Goal: Task Accomplishment & Management: Contribute content

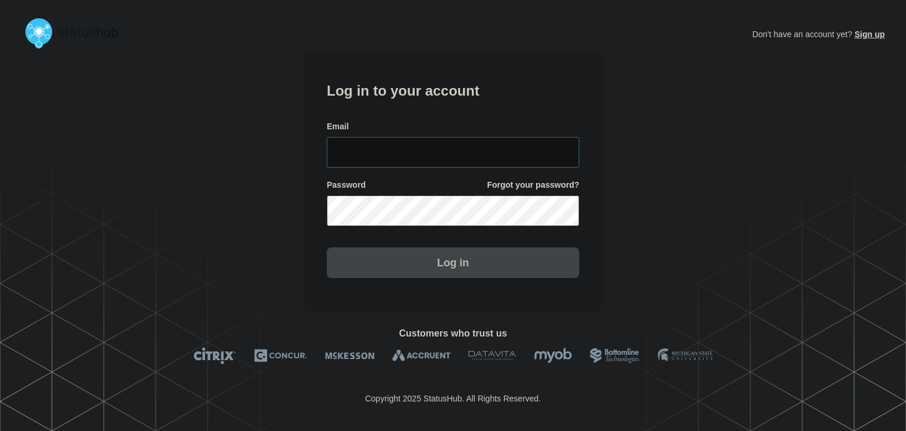
type input "[PERSON_NAME][EMAIL_ADDRESS][PERSON_NAME][DOMAIN_NAME]"
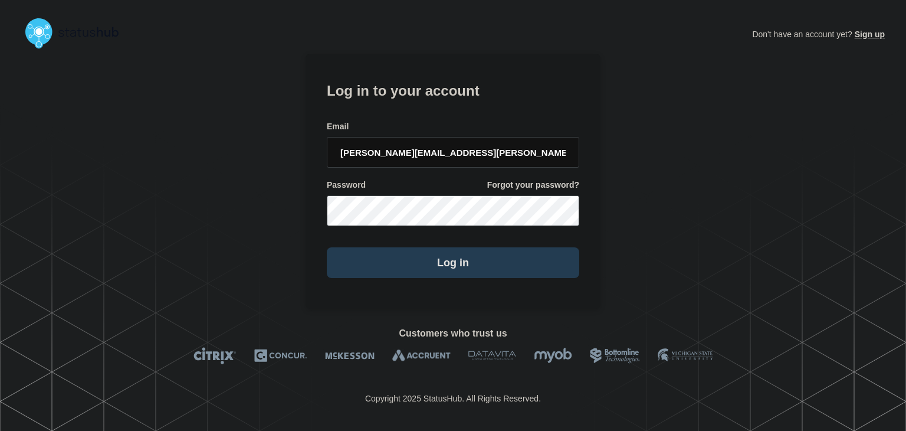
click at [418, 263] on button "Log in" at bounding box center [453, 262] width 253 height 31
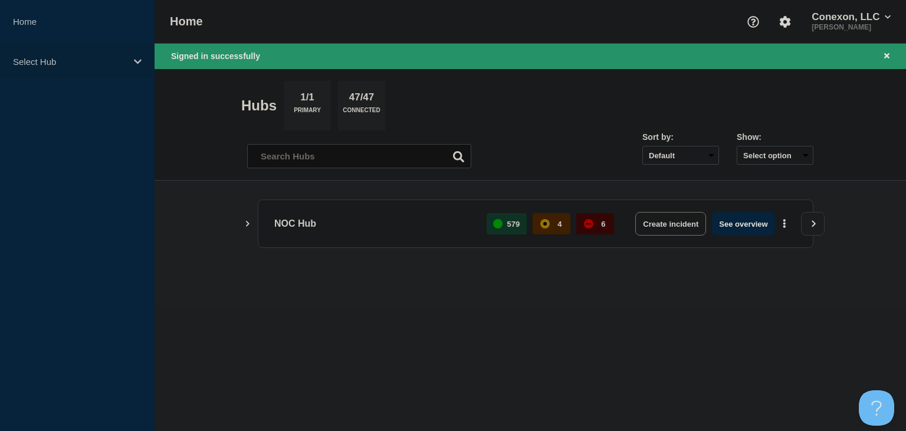
click at [111, 63] on p "Select Hub" at bounding box center [69, 62] width 113 height 10
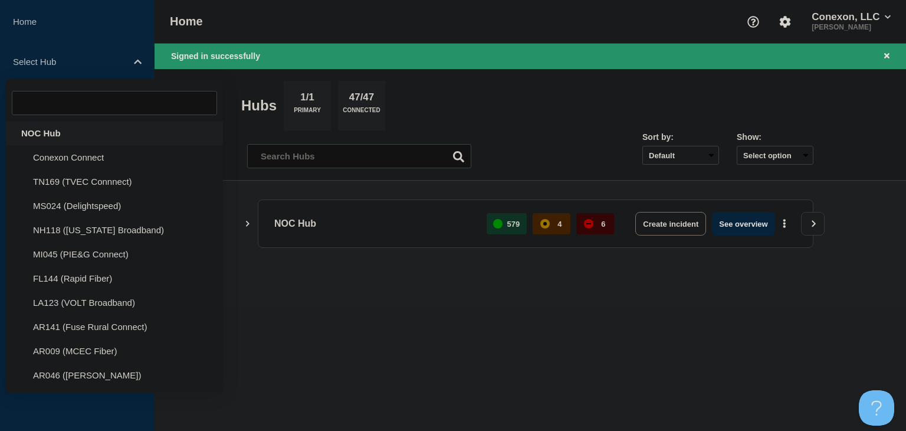
click at [61, 137] on div "NOC Hub" at bounding box center [114, 133] width 217 height 24
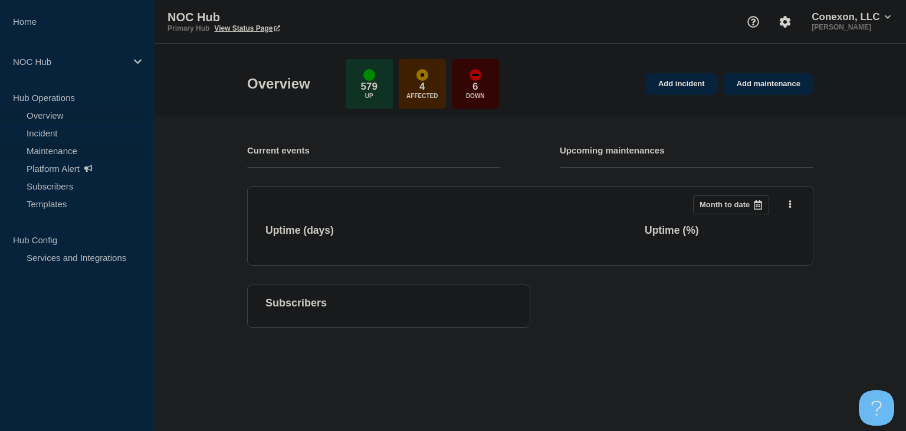
click at [64, 148] on link "Maintenance" at bounding box center [71, 151] width 143 height 18
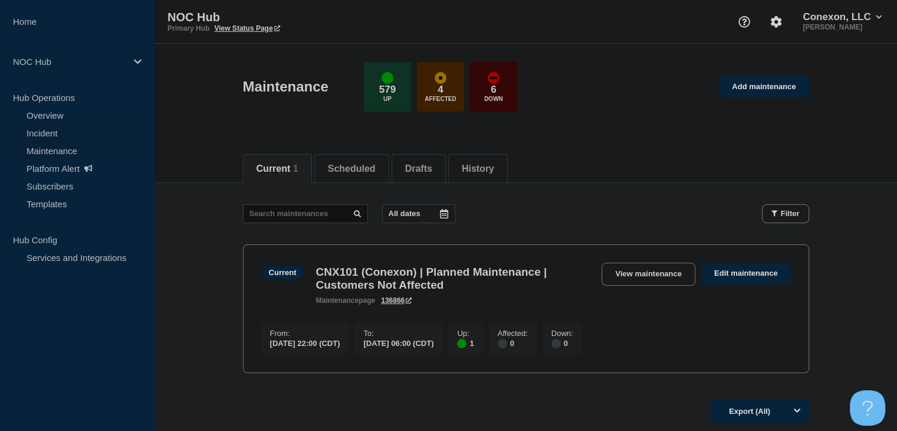
click at [55, 130] on link "Incident" at bounding box center [71, 133] width 143 height 18
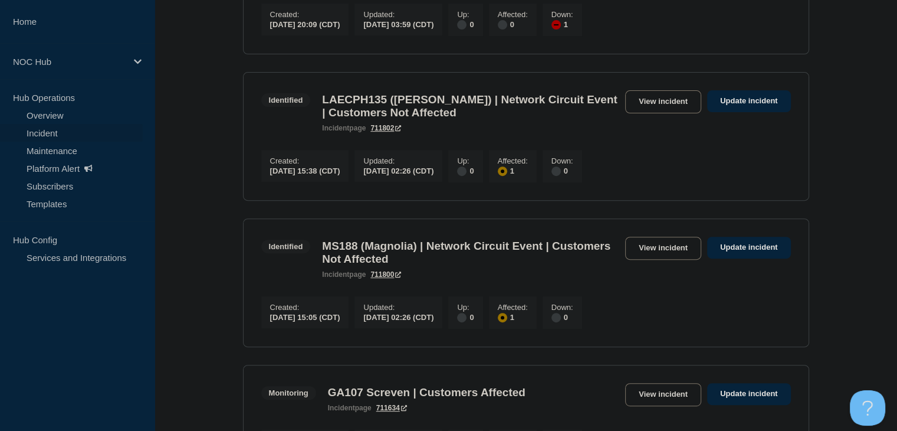
scroll to position [413, 0]
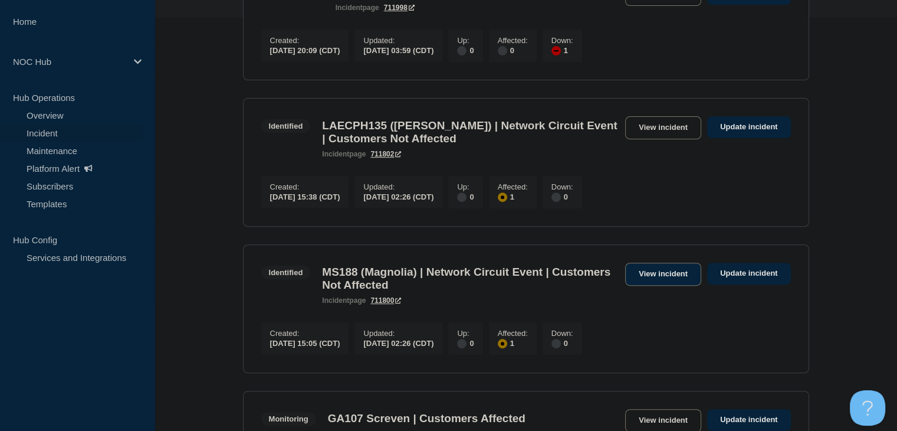
click at [670, 286] on link "View incident" at bounding box center [663, 274] width 76 height 23
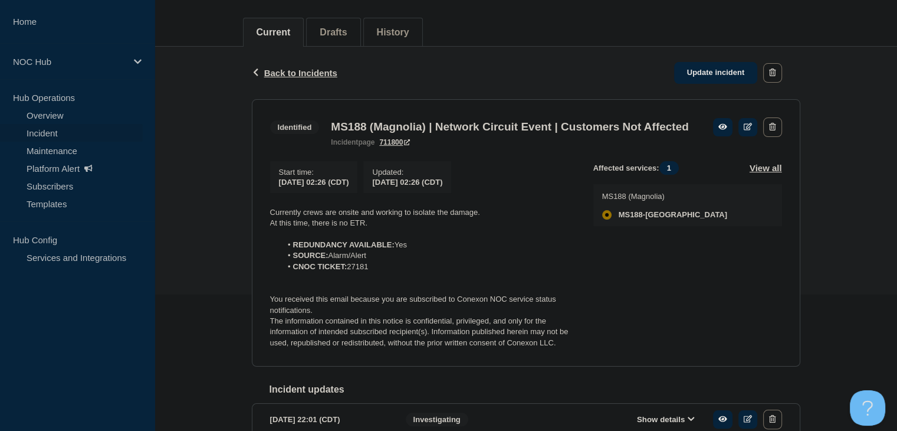
scroll to position [236, 0]
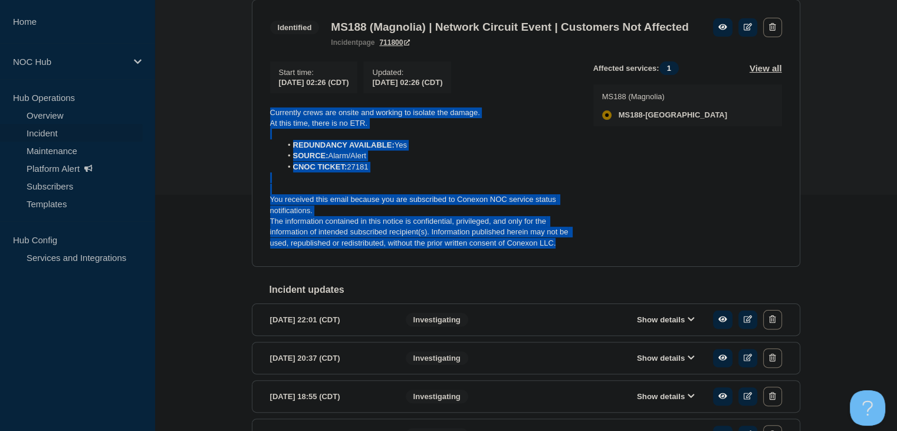
drag, startPoint x: 564, startPoint y: 266, endPoint x: 257, endPoint y: 123, distance: 338.6
click at [257, 123] on section "Identified MS188 (Magnolia) | Network Circuit Event | Customers Not Affected in…" at bounding box center [526, 133] width 549 height 268
copy div "Currently crews are onsite and working to isolate the damage. At this time, the…"
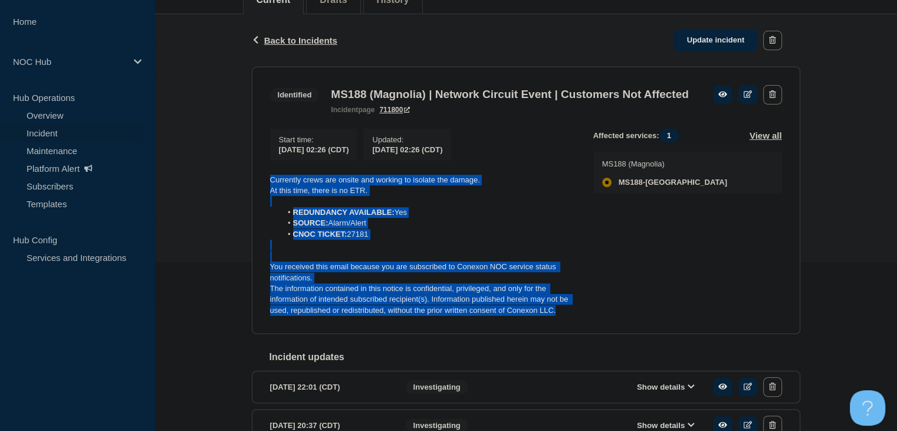
scroll to position [118, 0]
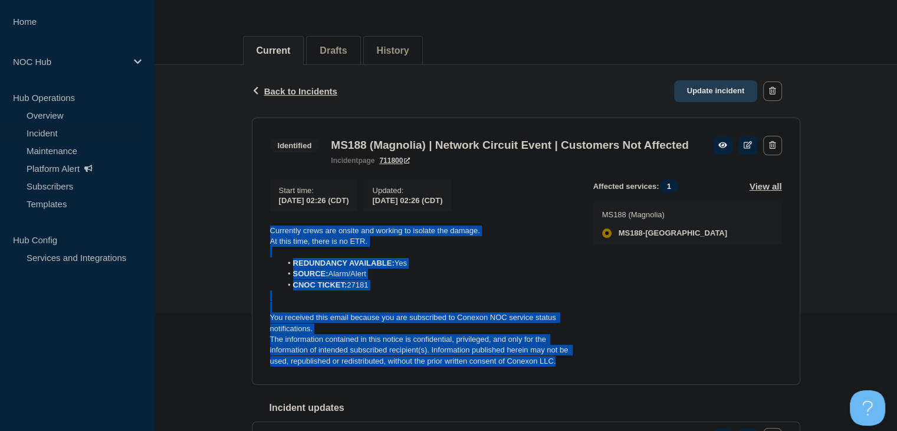
click at [734, 87] on link "Update incident" at bounding box center [716, 91] width 84 height 22
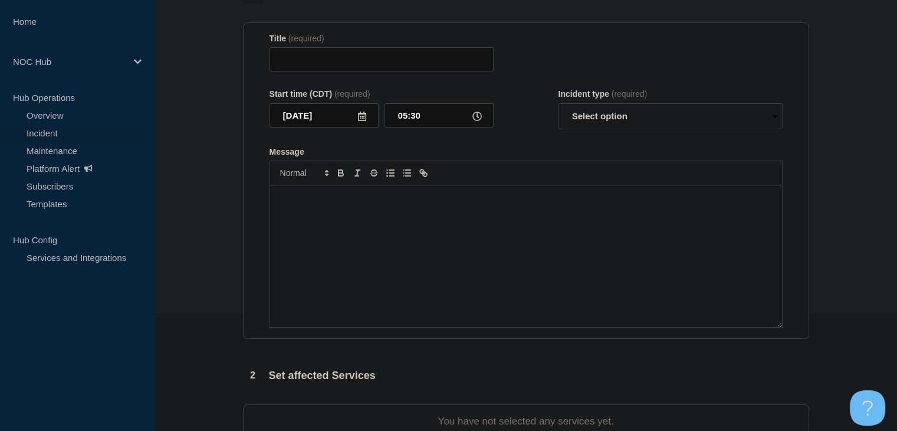
type input "MS188 (Magnolia) | Network Circuit Event | Customers Not Affected"
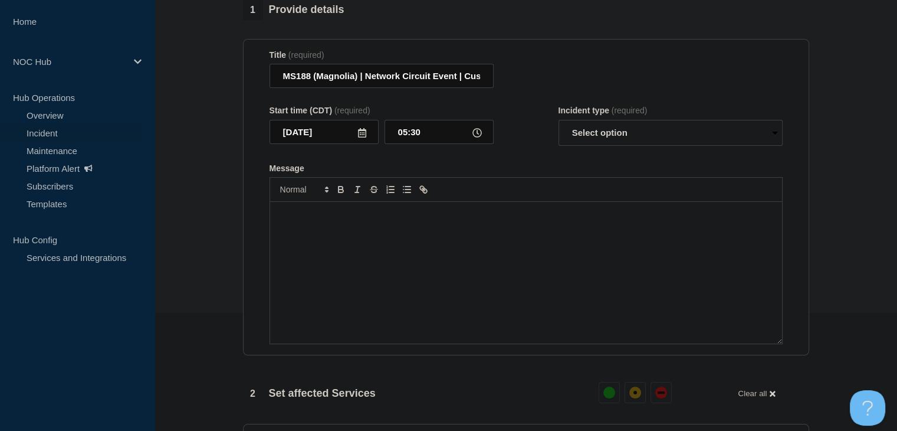
click at [433, 253] on div "Message" at bounding box center [526, 273] width 512 height 142
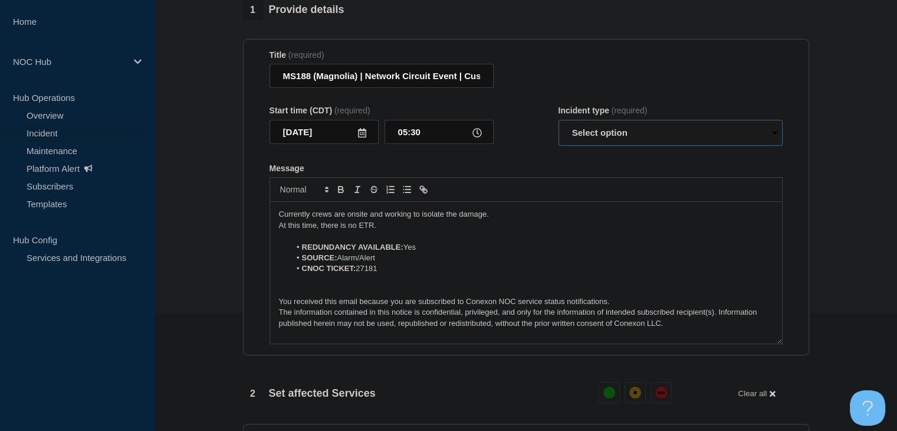
click at [615, 137] on select "Select option Investigating Identified Monitoring Resolved" at bounding box center [671, 133] width 224 height 26
select select "identified"
click at [559, 127] on select "Select option Investigating Identified Monitoring Resolved" at bounding box center [671, 133] width 224 height 26
click at [571, 253] on li "REDUNDANCY AVAILABLE: Yes" at bounding box center [531, 247] width 483 height 11
click at [409, 219] on p "Currently crews are onsite and working to isolate the damage." at bounding box center [526, 214] width 494 height 11
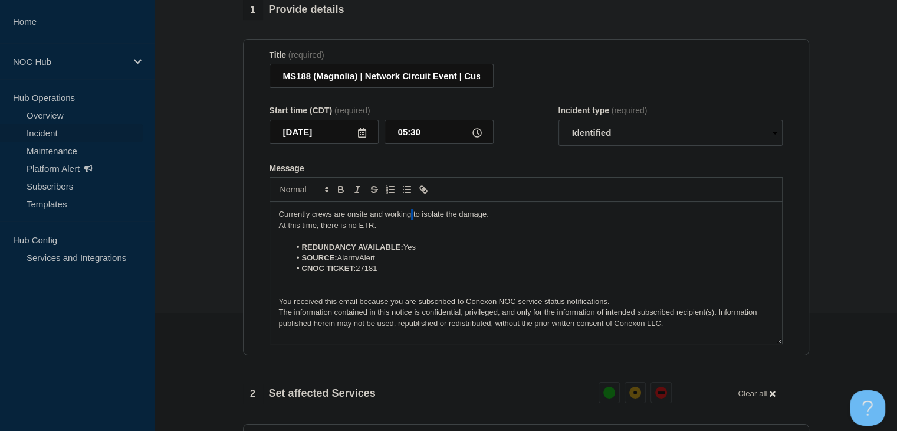
click at [409, 219] on p "Currently crews are onsite and working to isolate the damage." at bounding box center [526, 214] width 494 height 11
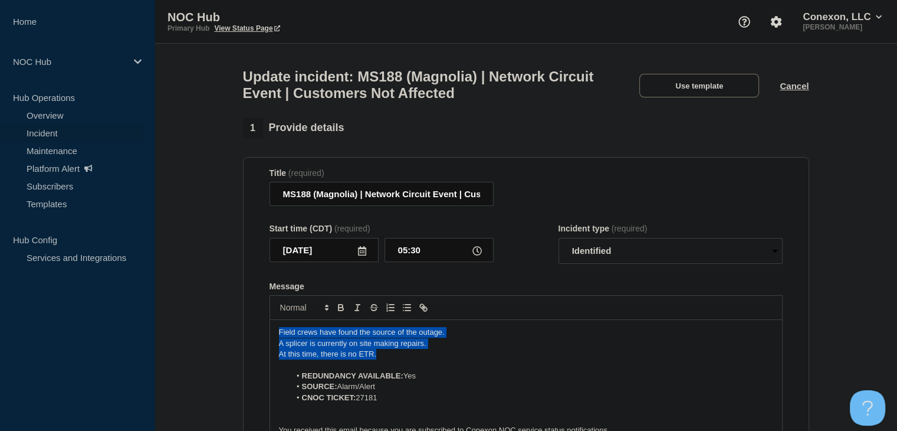
drag, startPoint x: 391, startPoint y: 360, endPoint x: 242, endPoint y: 336, distance: 150.6
copy div "Field crews have found the source of the outage. A splicer is currently on site…"
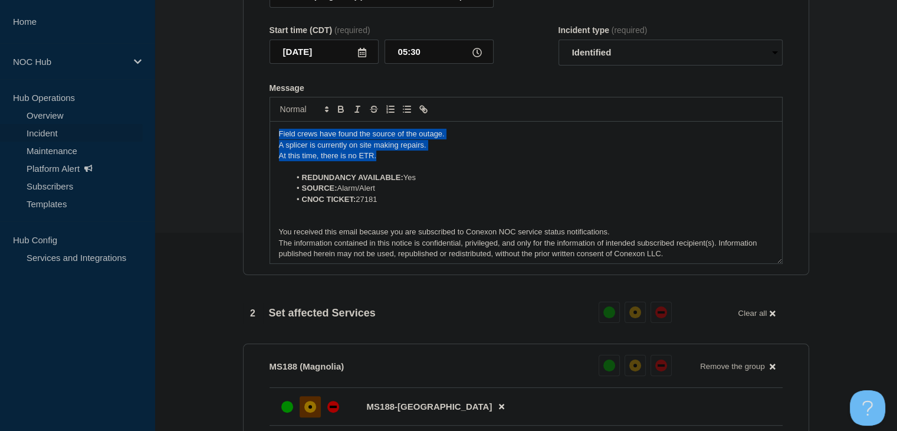
scroll to position [413, 0]
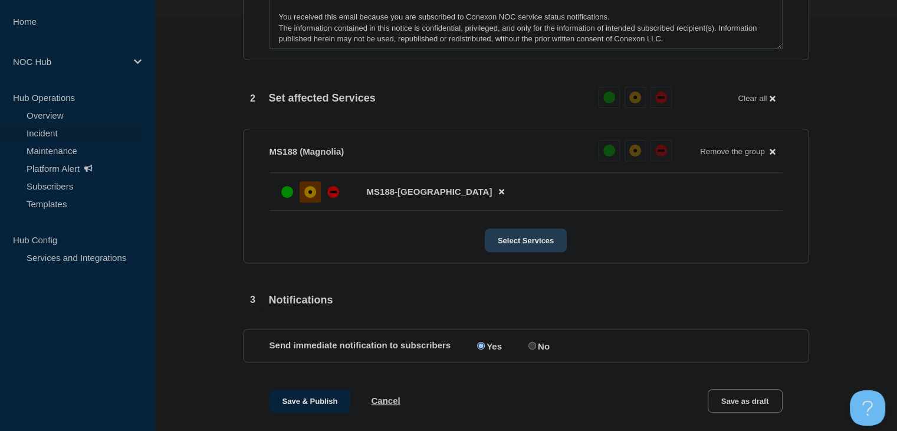
click at [536, 249] on button "Select Services" at bounding box center [526, 240] width 82 height 24
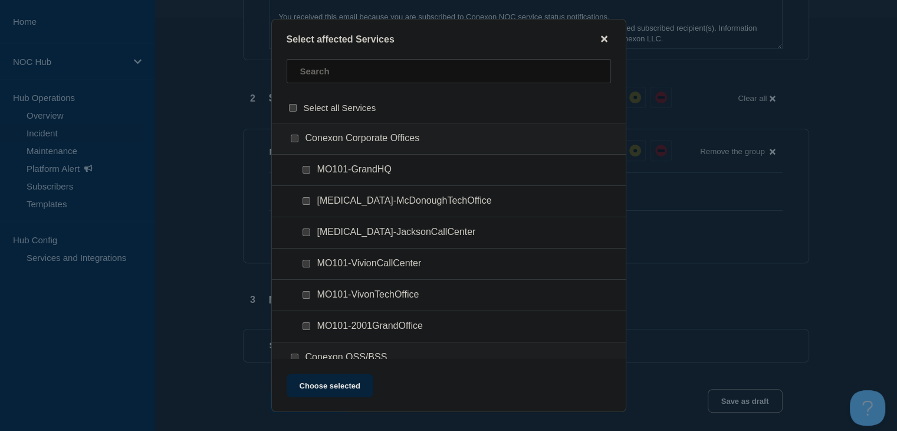
click at [606, 37] on icon "close button" at bounding box center [604, 39] width 6 height 6
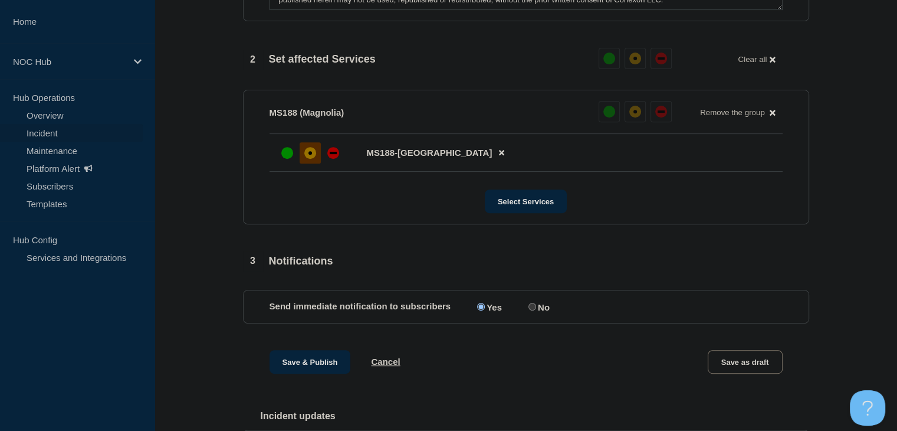
scroll to position [472, 0]
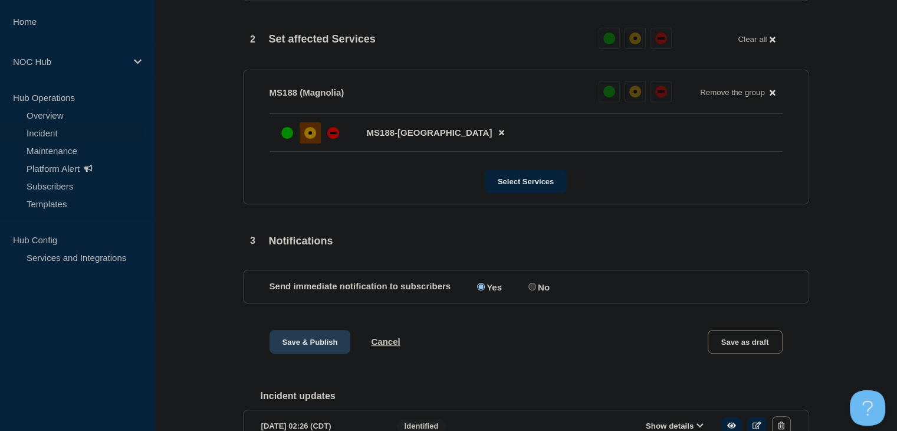
click at [328, 345] on button "Save & Publish" at bounding box center [310, 342] width 81 height 24
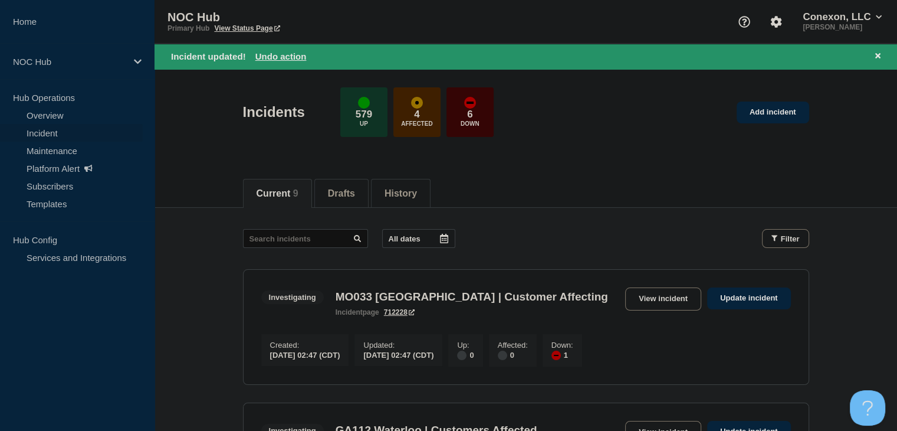
click at [53, 135] on link "Incident" at bounding box center [71, 133] width 143 height 18
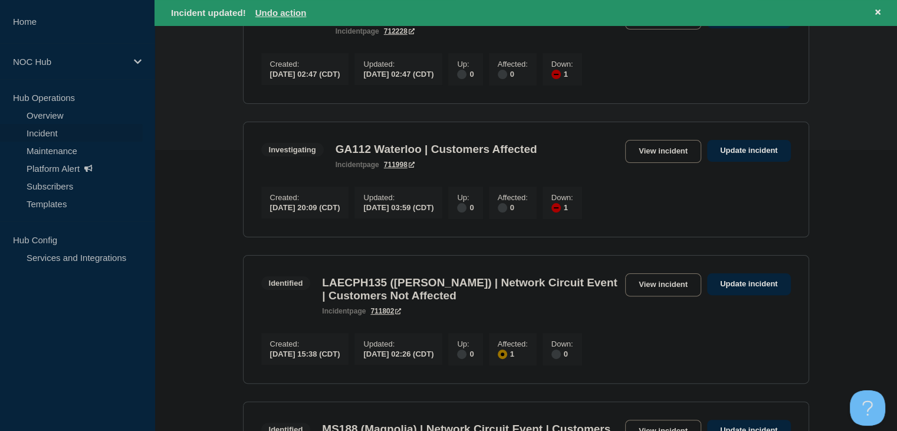
scroll to position [413, 0]
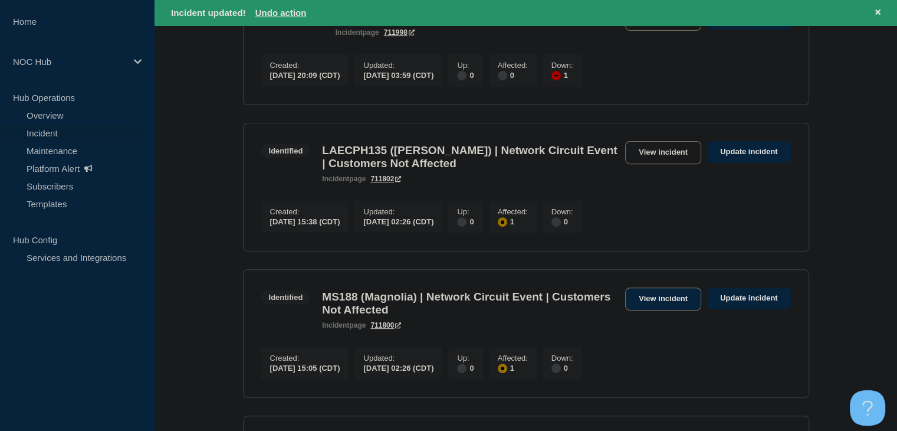
click at [651, 310] on link "View incident" at bounding box center [663, 298] width 76 height 23
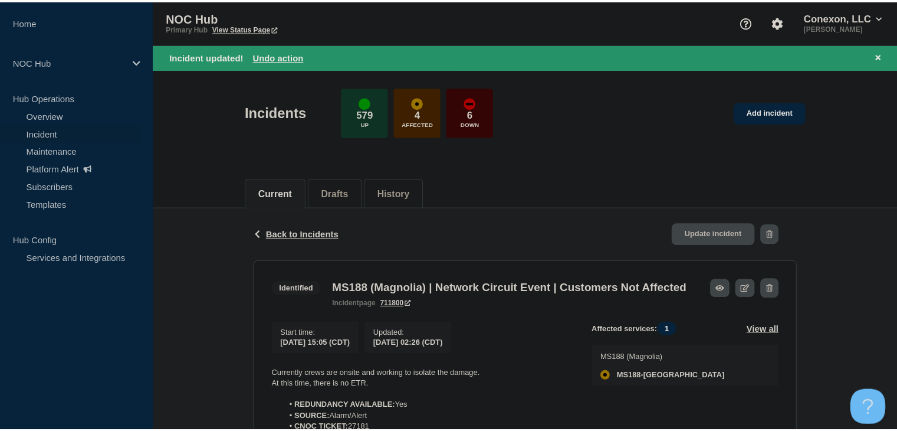
scroll to position [118, 0]
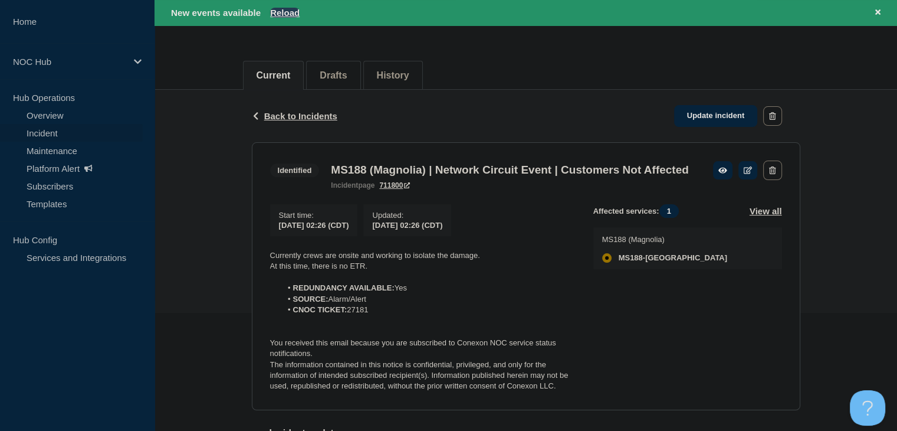
click at [275, 10] on button "Reload" at bounding box center [284, 13] width 29 height 10
click at [283, 13] on button "Reload" at bounding box center [284, 13] width 29 height 10
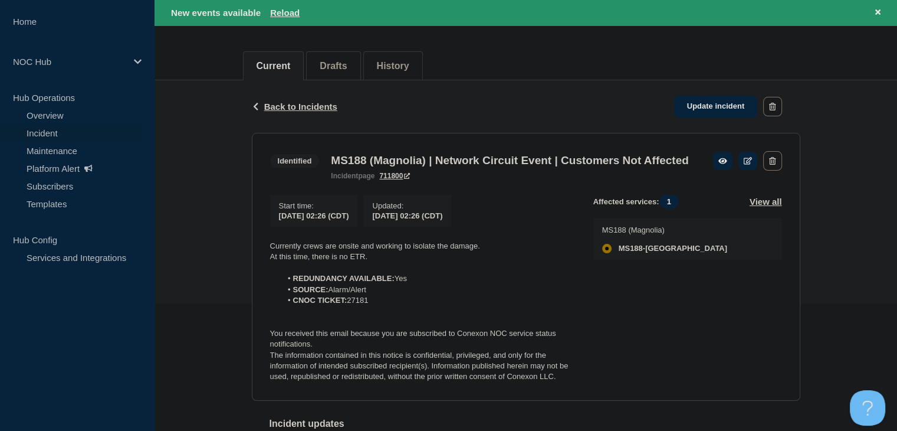
scroll to position [59, 0]
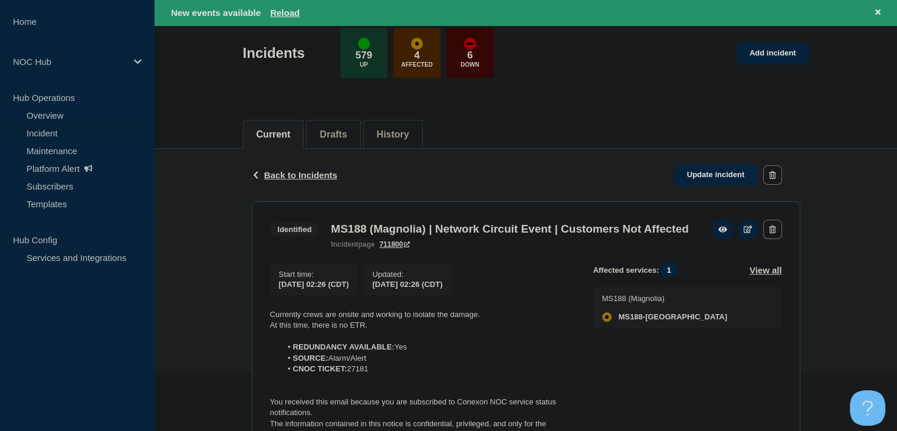
click at [83, 135] on link "Incident" at bounding box center [71, 133] width 143 height 18
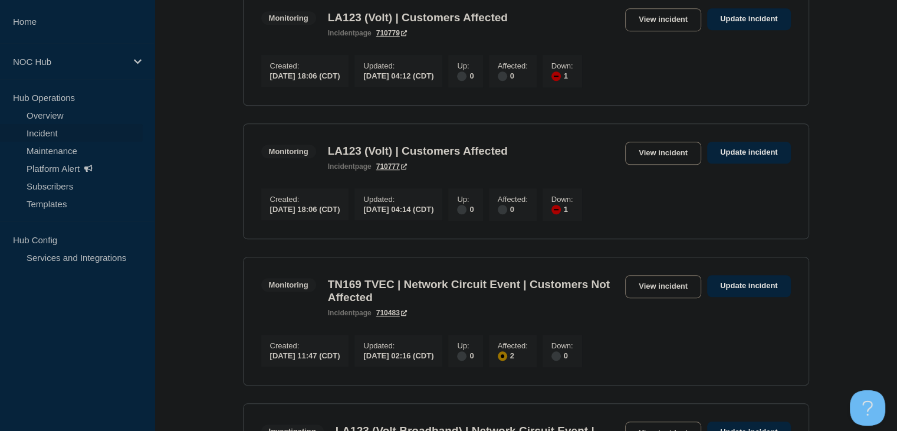
scroll to position [1003, 0]
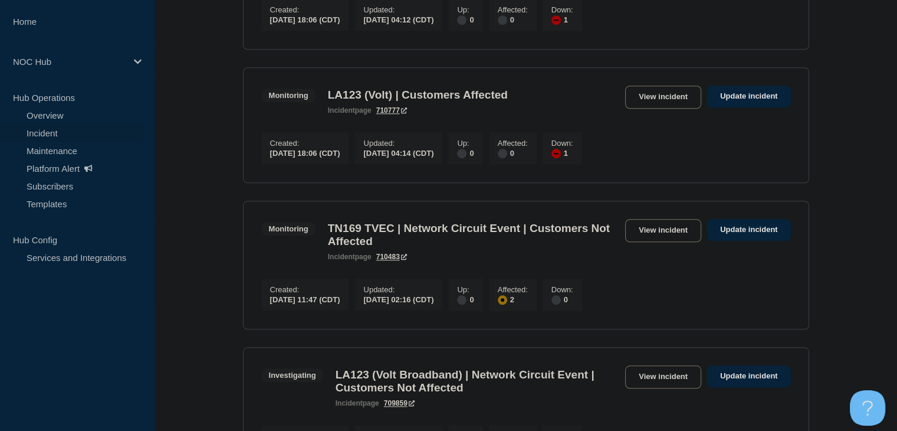
drag, startPoint x: 52, startPoint y: 114, endPoint x: 68, endPoint y: 135, distance: 26.9
click at [52, 114] on link "Overview" at bounding box center [71, 115] width 143 height 18
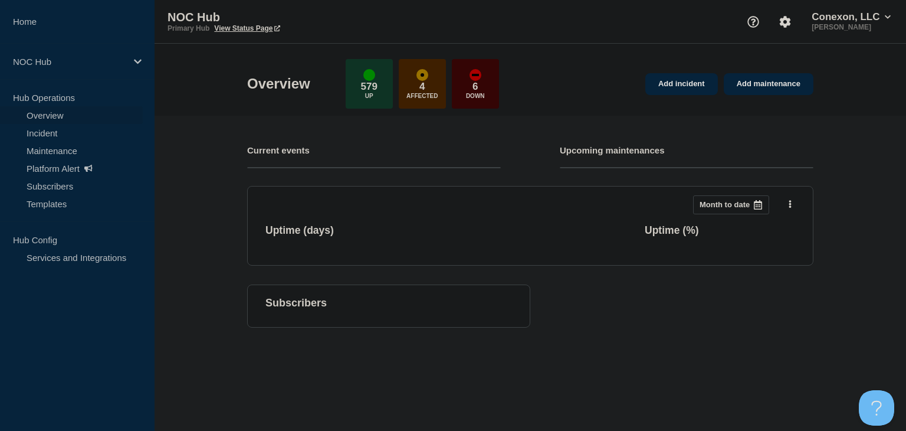
click at [450, 429] on body "Home NOC Hub Hub Operations Overview Incident Maintenance Platform Alert Subscr…" at bounding box center [453, 215] width 906 height 431
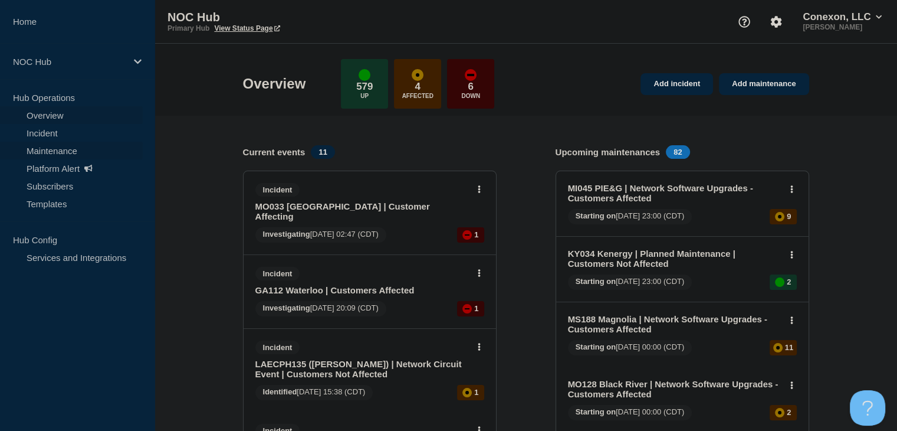
click at [63, 147] on link "Maintenance" at bounding box center [71, 151] width 143 height 18
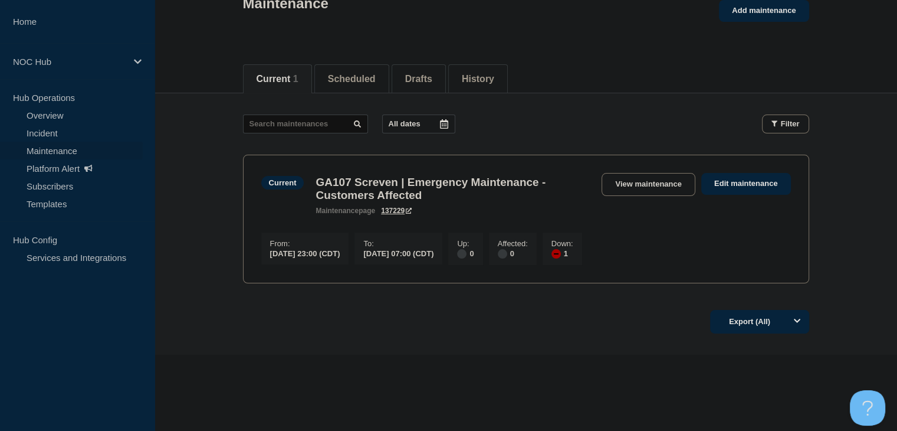
scroll to position [94, 0]
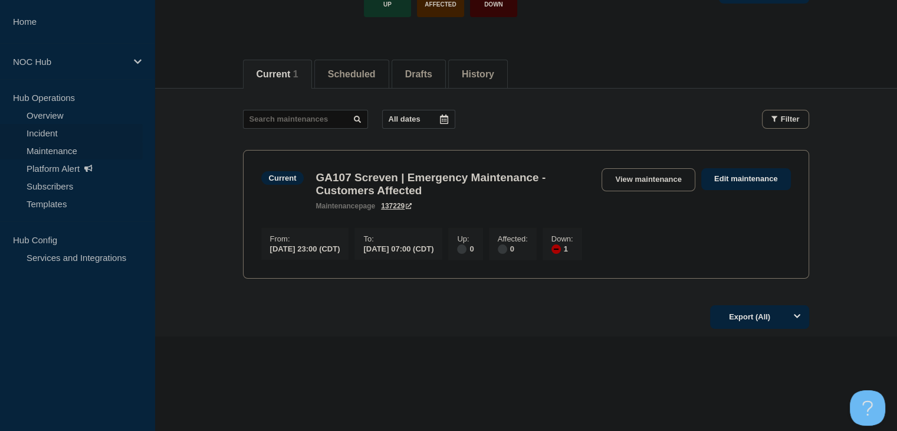
click at [64, 132] on link "Incident" at bounding box center [71, 133] width 143 height 18
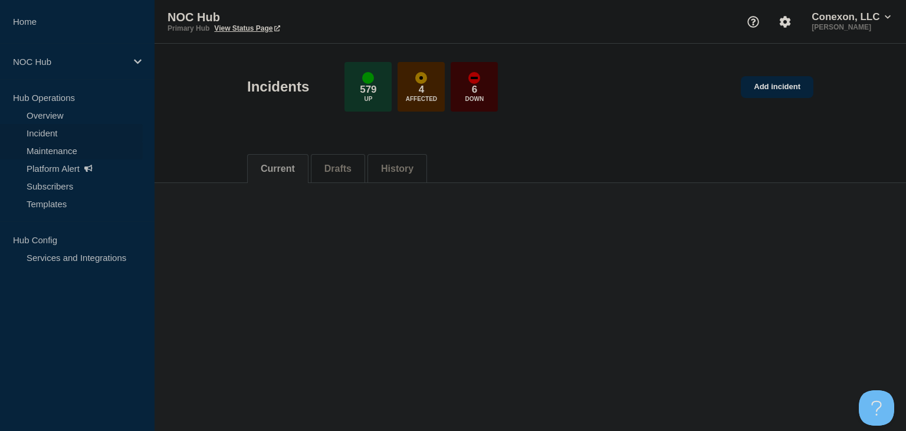
click at [66, 152] on link "Maintenance" at bounding box center [71, 151] width 143 height 18
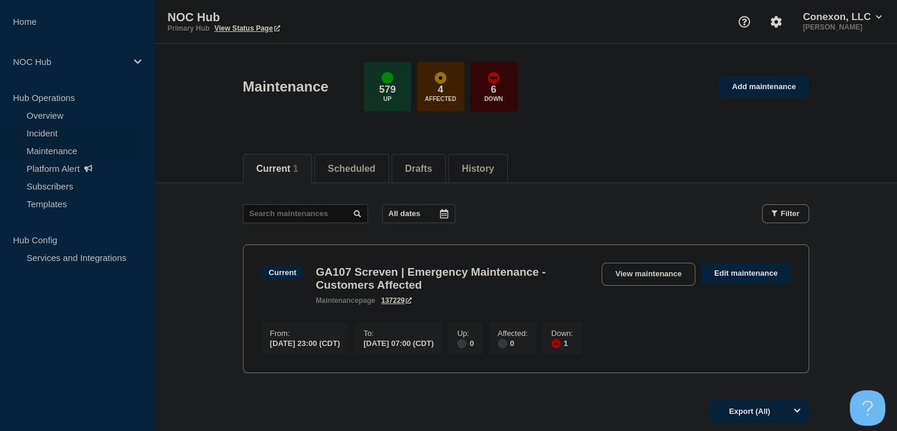
click at [60, 136] on link "Incident" at bounding box center [71, 133] width 143 height 18
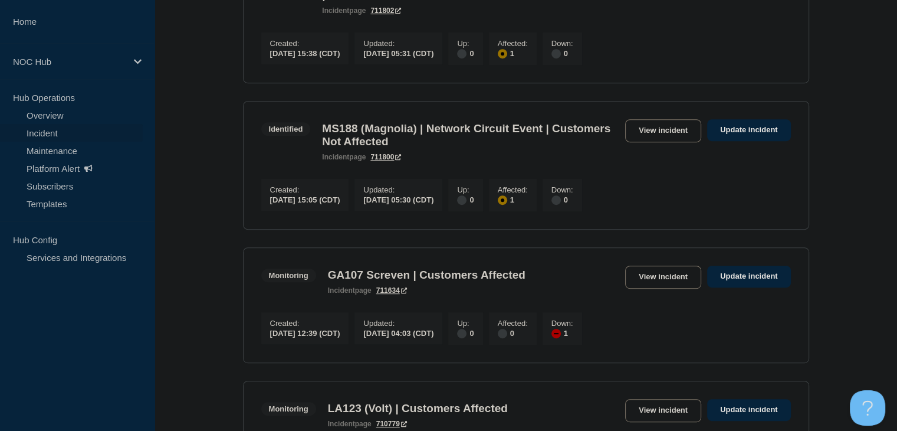
scroll to position [649, 0]
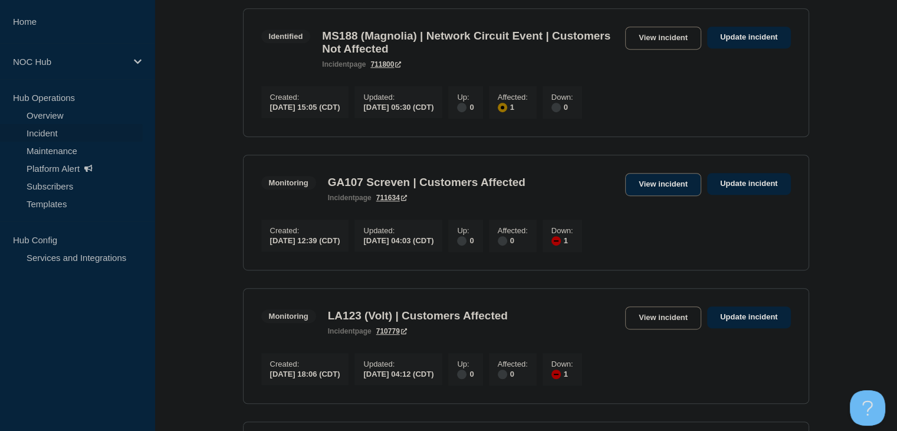
click at [649, 196] on link "View incident" at bounding box center [663, 184] width 76 height 23
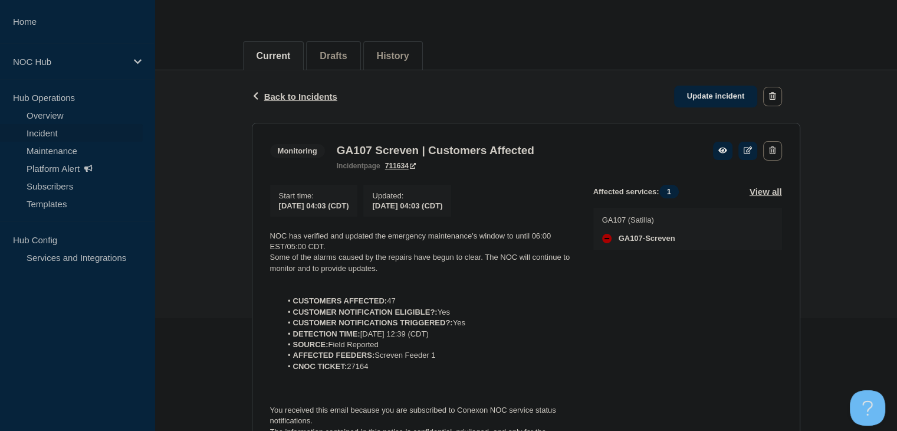
scroll to position [177, 0]
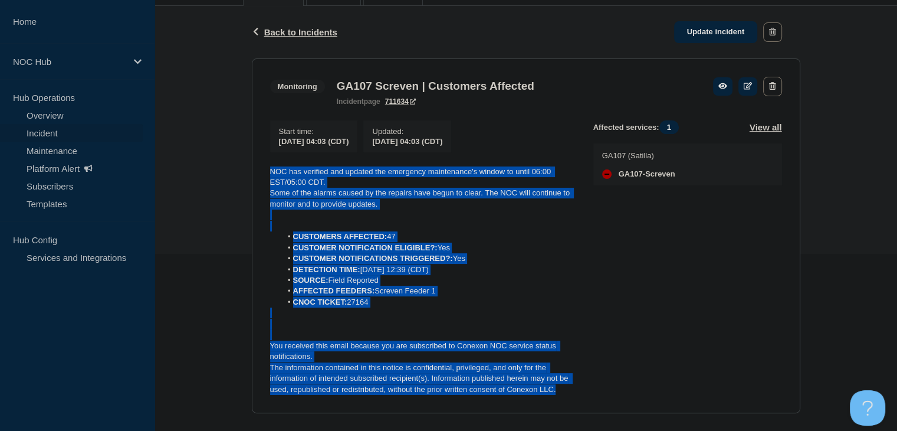
drag, startPoint x: 578, startPoint y: 399, endPoint x: 263, endPoint y: 169, distance: 390.1
click at [263, 169] on section "Monitoring GA107 Screven | Customers Affected incident page 711634 Start time :…" at bounding box center [526, 235] width 549 height 355
copy div "NOC has verified and updated the emergency maintenance's window to until 06:00 …"
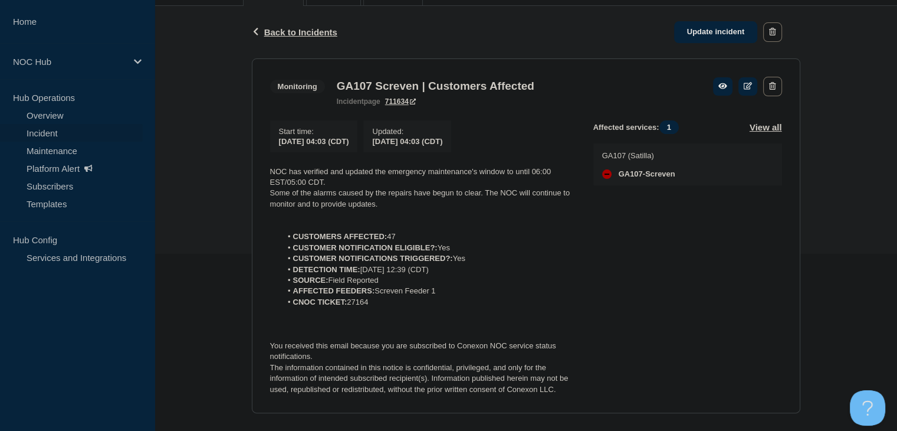
click at [696, 50] on div "Back Back to Incidents Update incident" at bounding box center [526, 32] width 549 height 53
click at [697, 36] on link "Update incident" at bounding box center [716, 32] width 84 height 22
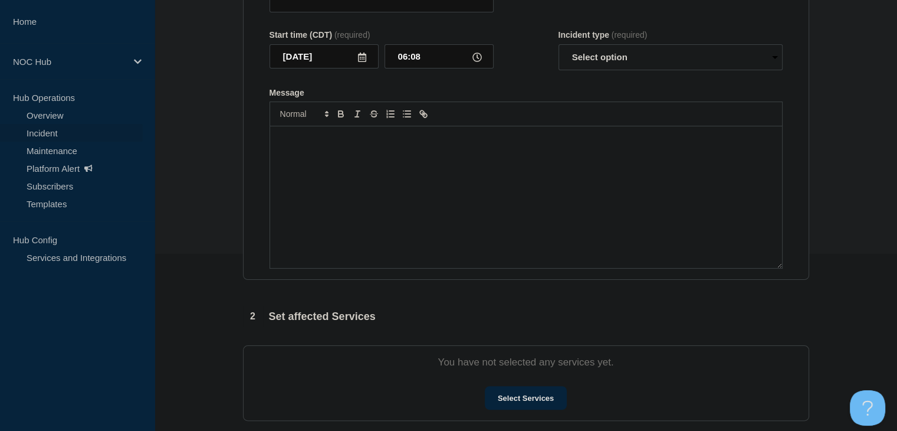
type input "GA107 Screven | Customers Affected"
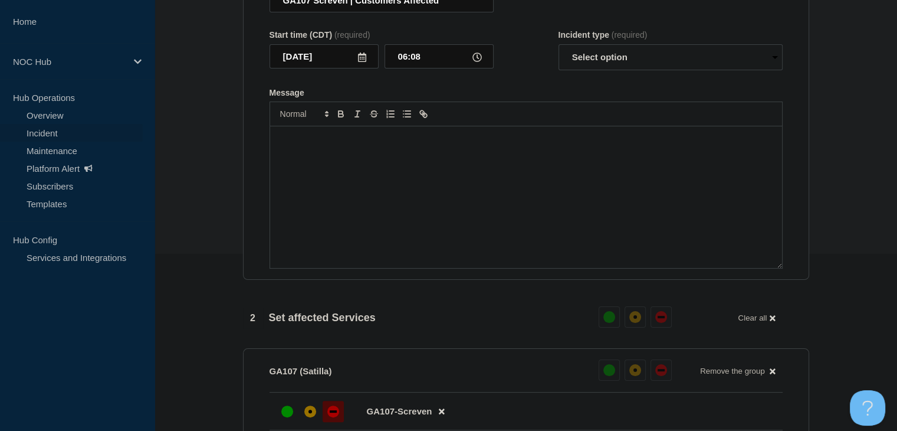
click at [379, 244] on div "Message" at bounding box center [526, 197] width 512 height 142
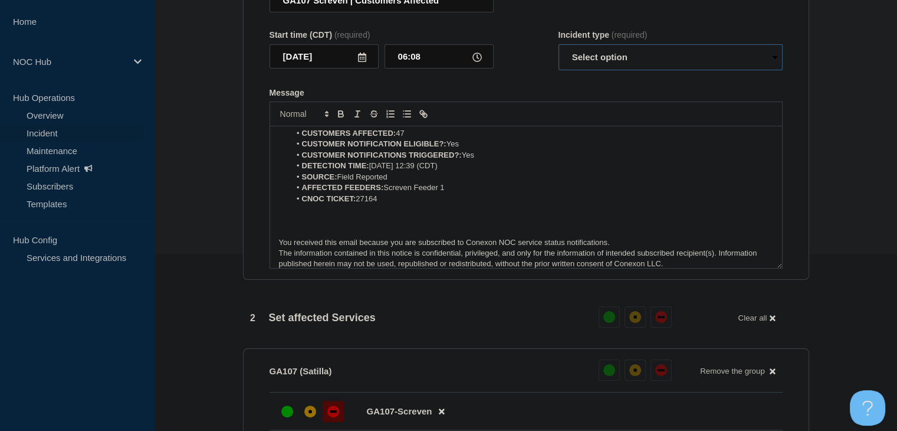
click at [598, 70] on select "Select option Investigating Identified Monitoring Resolved" at bounding box center [671, 57] width 224 height 26
select select "monitoring"
click at [559, 68] on select "Select option Investigating Identified Monitoring Resolved" at bounding box center [671, 57] width 224 height 26
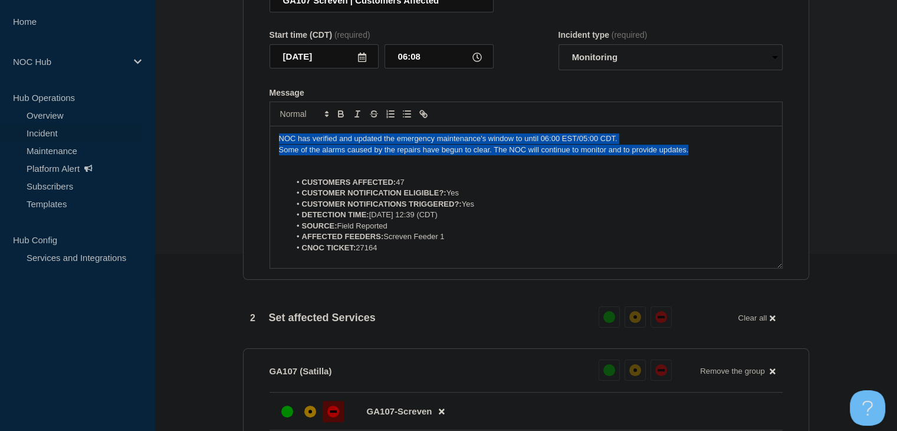
drag, startPoint x: 700, startPoint y: 173, endPoint x: 238, endPoint y: 156, distance: 461.7
click at [238, 156] on div "1 Provide details Title (required) GA107 Screven | Customers Affected Start tim…" at bounding box center [526, 436] width 580 height 1025
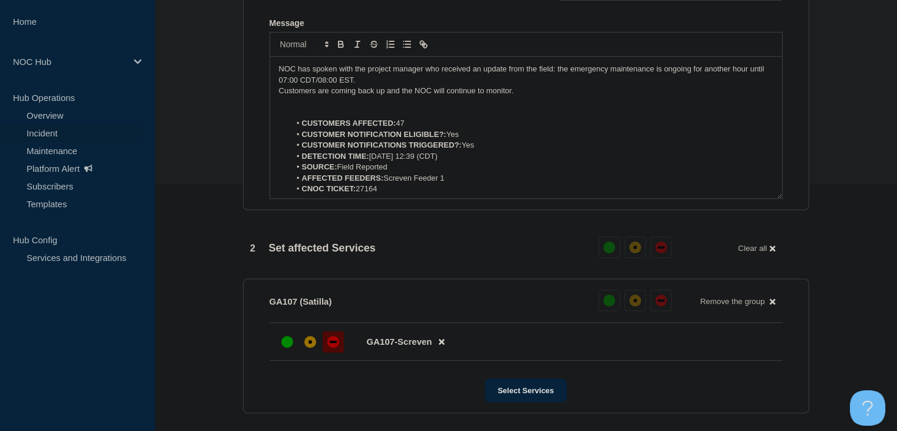
scroll to position [472, 0]
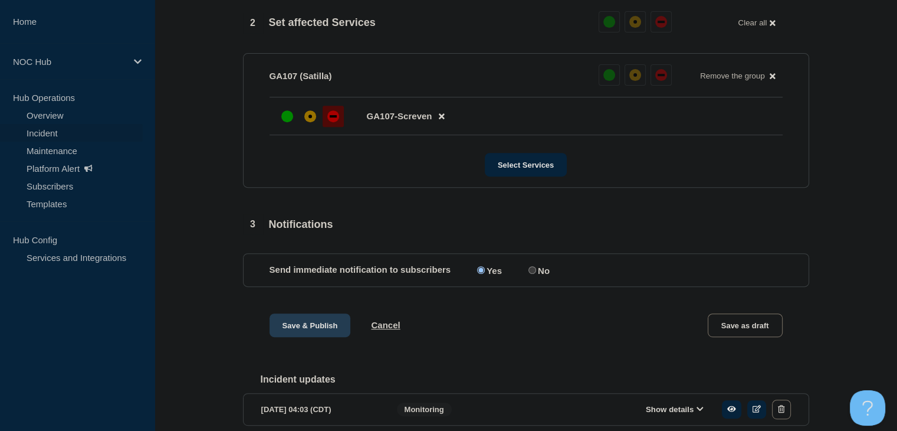
click at [299, 337] on button "Save & Publish" at bounding box center [310, 325] width 81 height 24
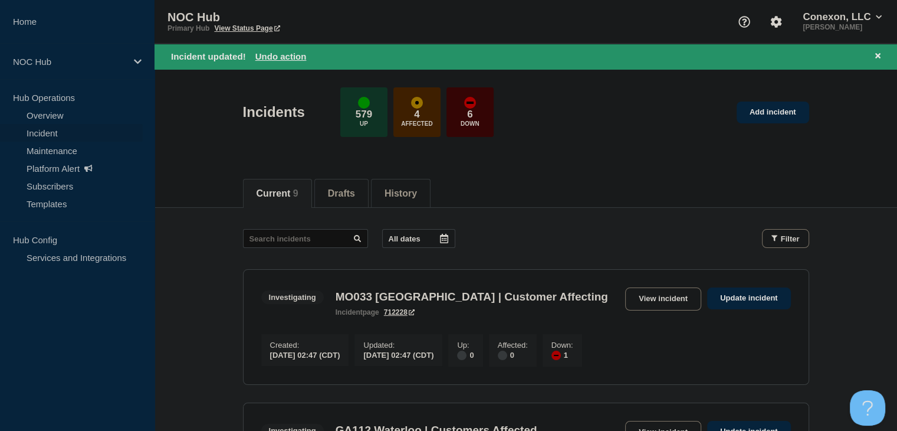
click at [52, 135] on link "Incident" at bounding box center [71, 133] width 143 height 18
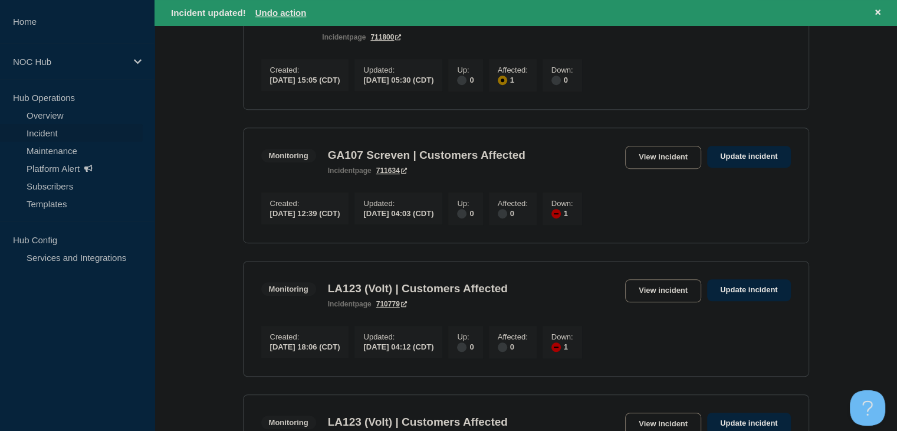
scroll to position [708, 0]
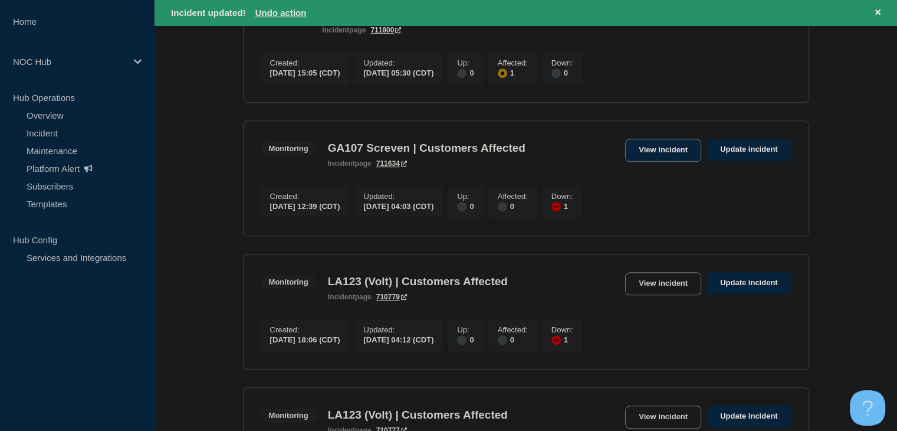
click at [645, 162] on link "View incident" at bounding box center [663, 150] width 76 height 23
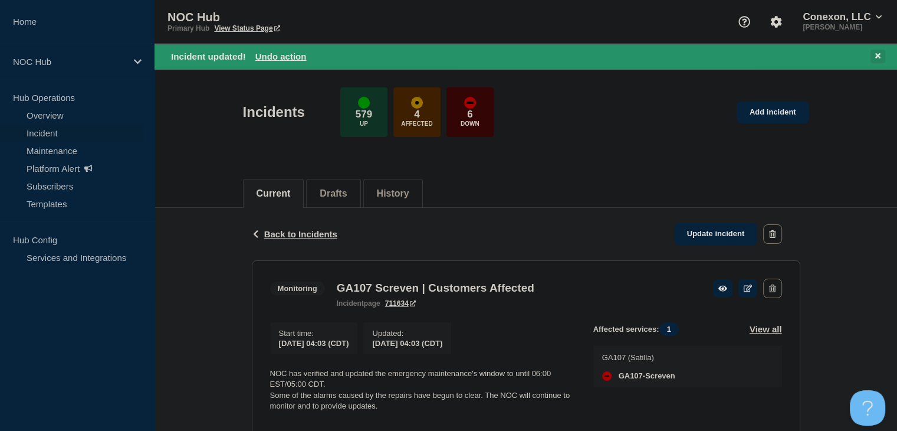
click at [881, 53] on button at bounding box center [878, 57] width 15 height 14
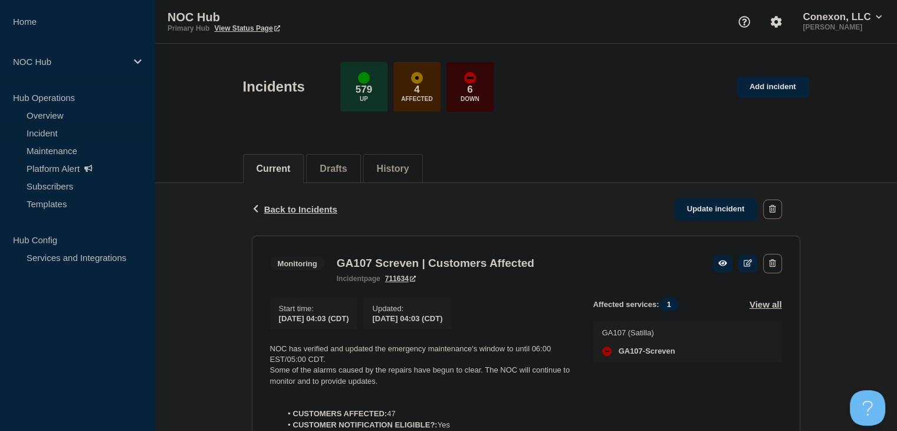
scroll to position [177, 0]
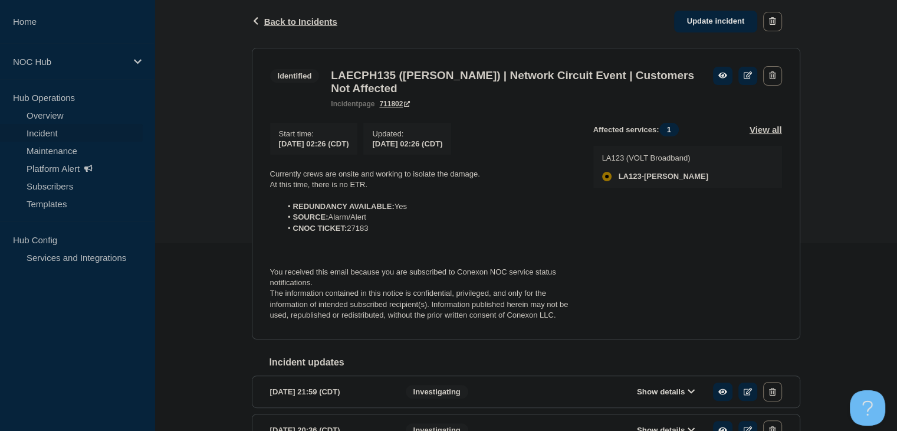
scroll to position [236, 0]
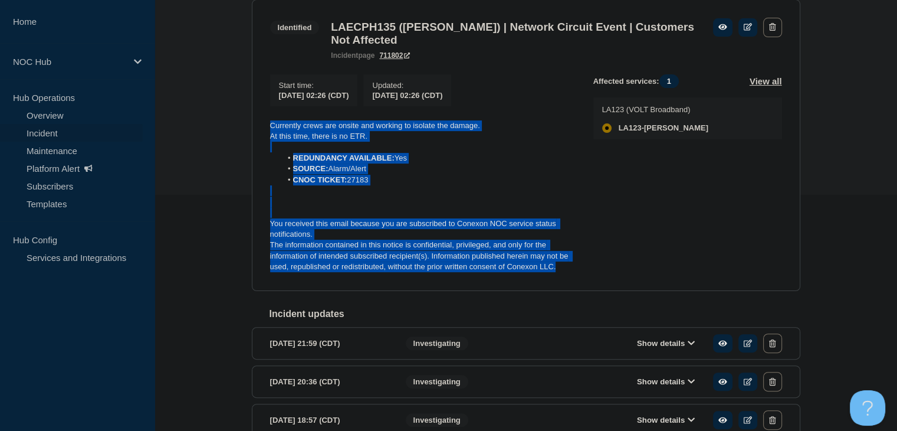
drag, startPoint x: 588, startPoint y: 288, endPoint x: 240, endPoint y: 126, distance: 384.3
click at [240, 126] on div "Back Back to Incidents Update incident Identified LAECPH135 (Baskin) | Network …" at bounding box center [526, 229] width 743 height 565
copy div "Currently crews are onsite and working to isolate the damage. At this time, the…"
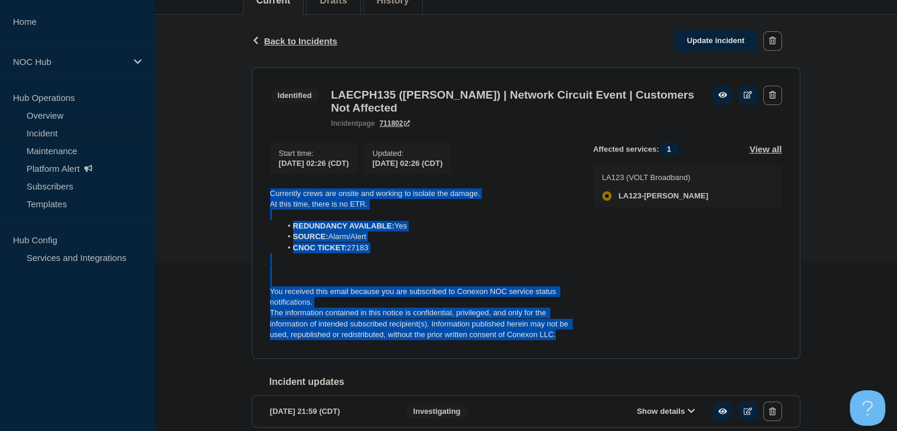
scroll to position [118, 0]
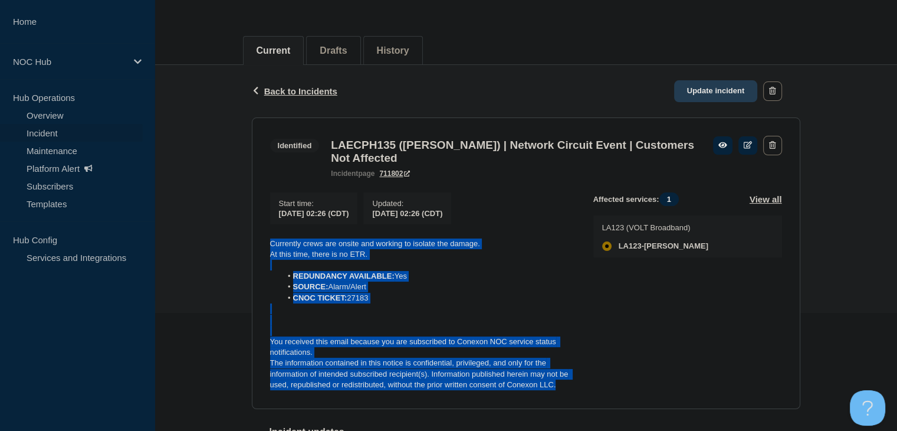
click at [693, 88] on link "Update incident" at bounding box center [716, 91] width 84 height 22
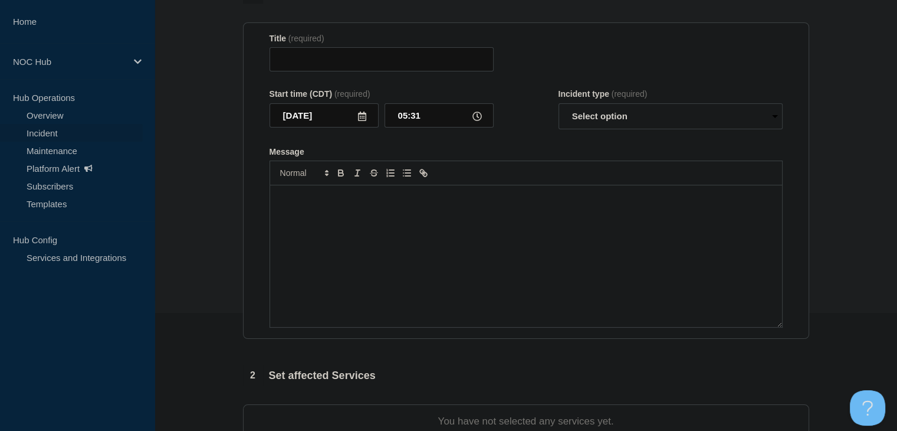
type input "LAECPH135 (Baskin) | Network Circuit Event | Customers Not Affected"
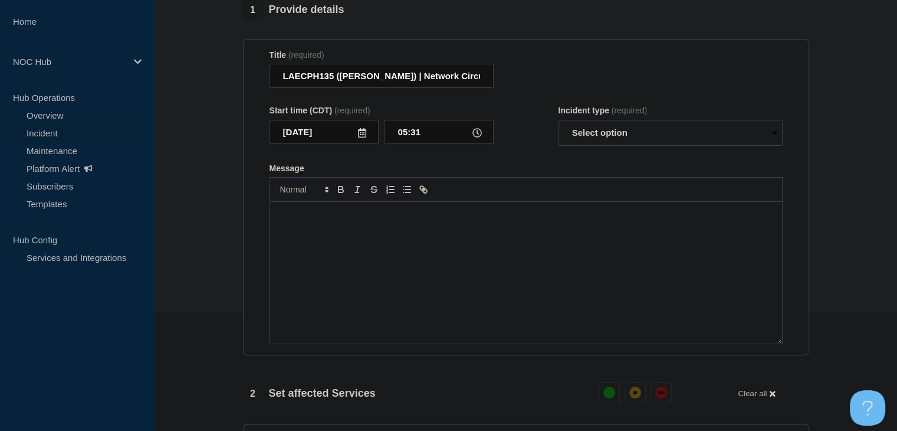
click at [380, 263] on div "Message" at bounding box center [526, 273] width 512 height 142
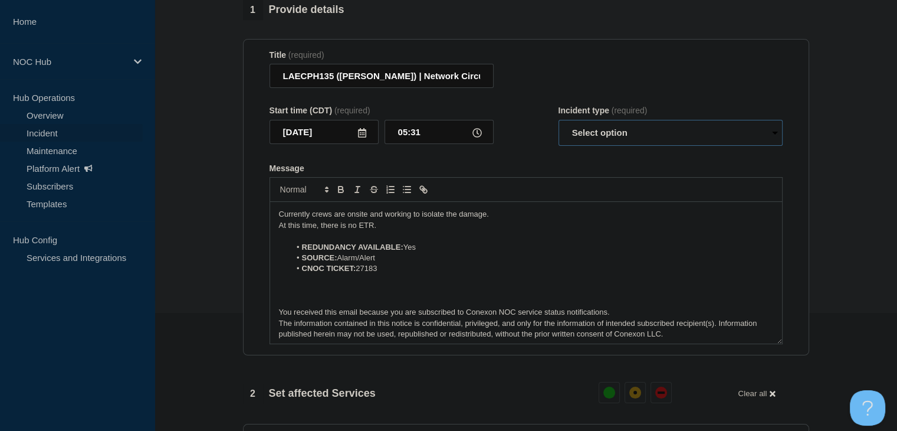
click at [610, 140] on select "Select option Investigating Identified Monitoring Resolved" at bounding box center [671, 133] width 224 height 26
select select "identified"
click at [559, 127] on select "Select option Investigating Identified Monitoring Resolved" at bounding box center [671, 133] width 224 height 26
drag, startPoint x: 393, startPoint y: 237, endPoint x: 212, endPoint y: 221, distance: 181.8
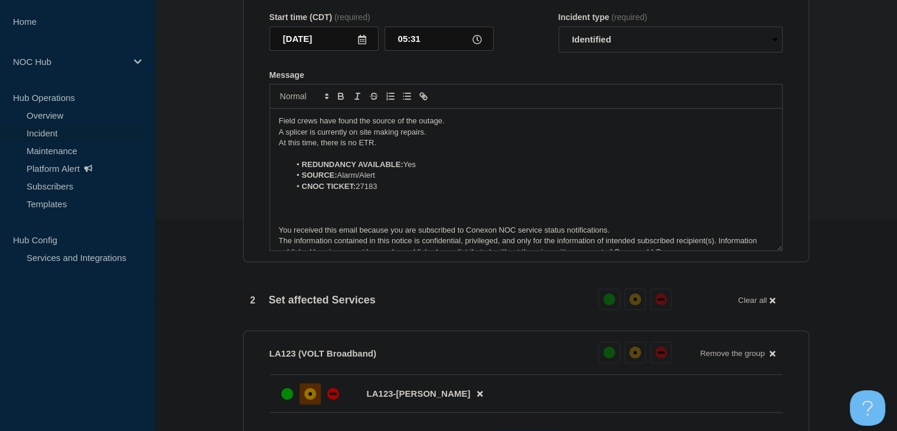
scroll to position [531, 0]
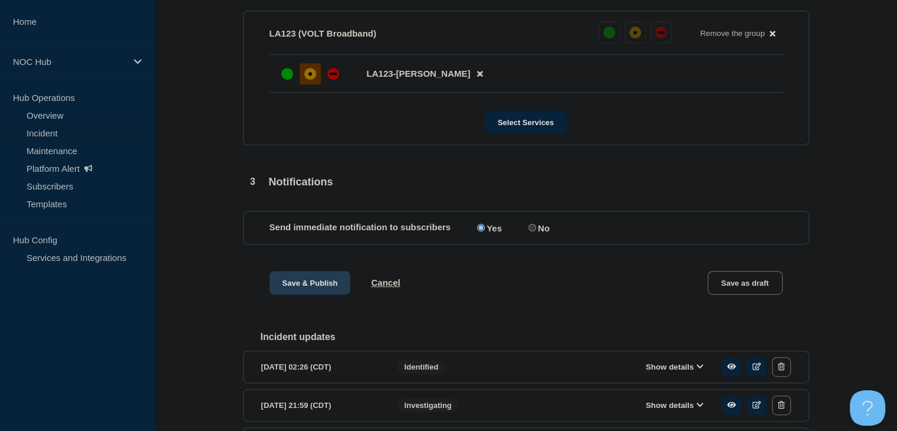
click at [313, 285] on button "Save & Publish" at bounding box center [310, 283] width 81 height 24
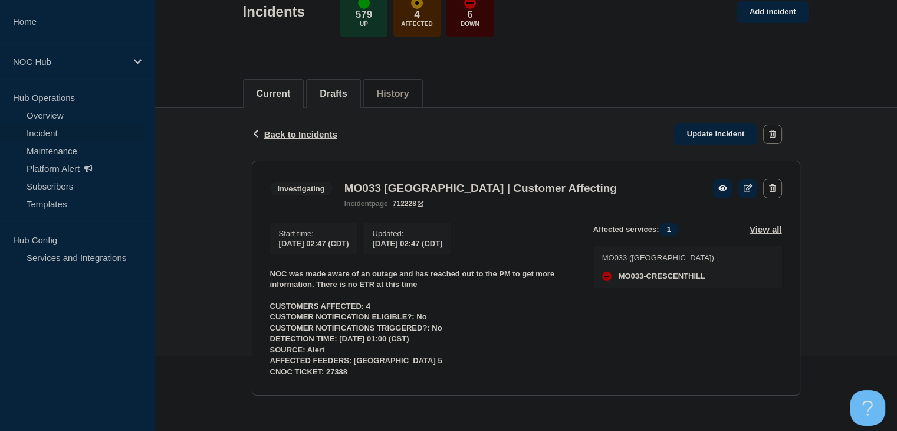
scroll to position [80, 0]
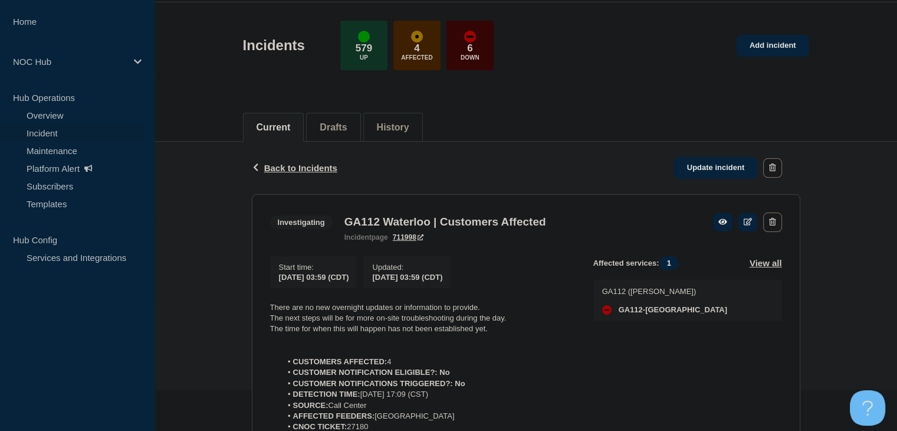
scroll to position [118, 0]
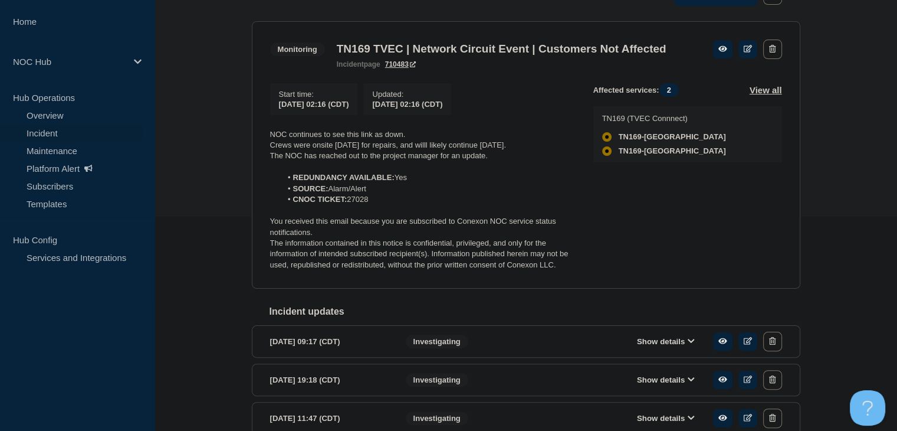
scroll to position [117, 0]
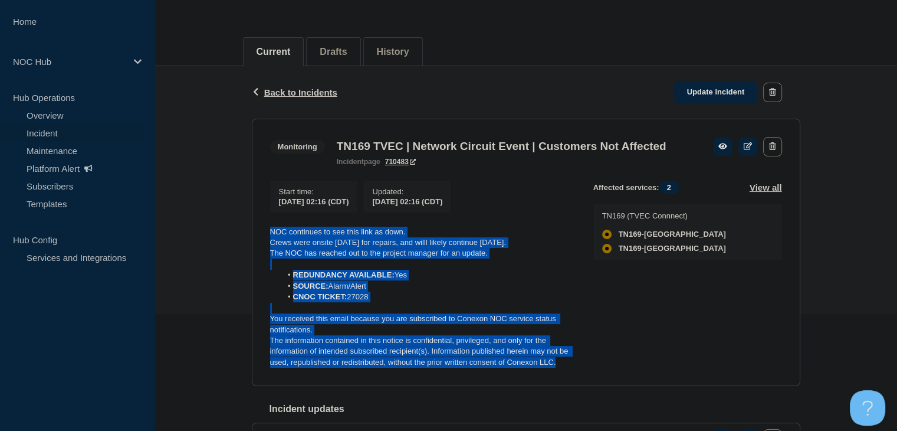
drag, startPoint x: 565, startPoint y: 383, endPoint x: 249, endPoint y: 251, distance: 342.2
click at [249, 250] on div "Back Back to Incidents Update incident Monitoring TN169 TVEC | Network Circuit …" at bounding box center [526, 317] width 566 height 503
copy div "NOC continues to see this link as down. Crews were onsite [DATE] for repairs, a…"
click at [689, 100] on link "Update incident" at bounding box center [716, 92] width 84 height 22
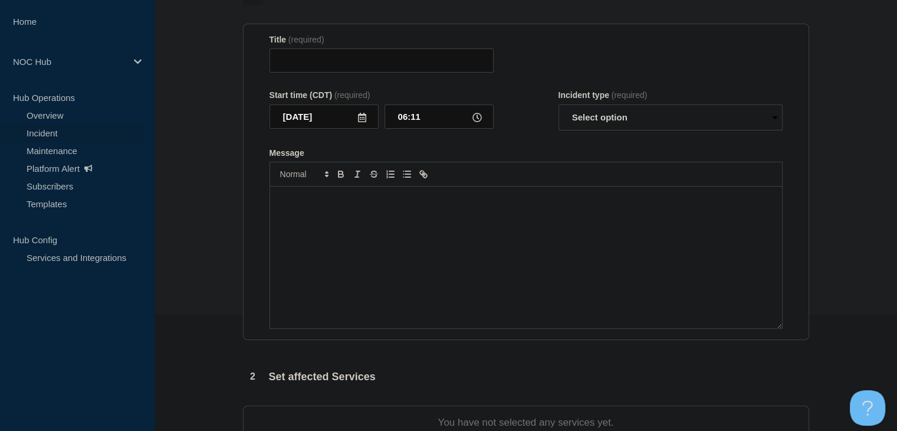
type input "TN169 TVEC | Network Circuit Event | Customers Not Affected"
click at [400, 297] on div "Message" at bounding box center [526, 257] width 512 height 142
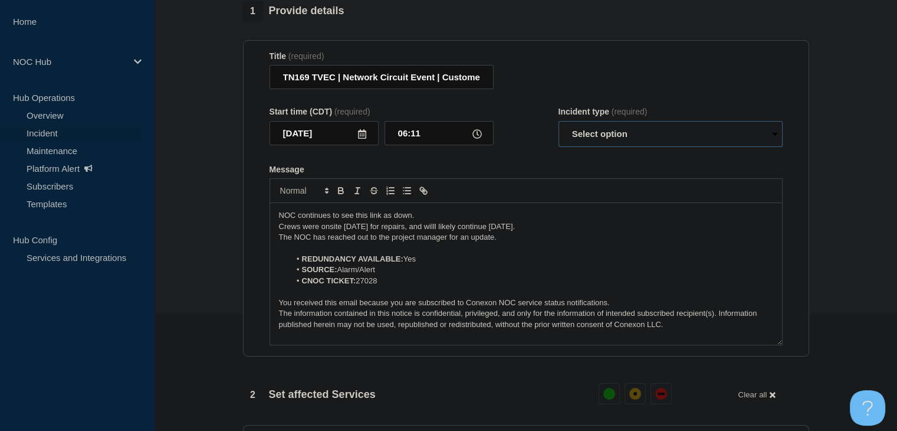
drag, startPoint x: 580, startPoint y: 143, endPoint x: 581, endPoint y: 152, distance: 9.5
click at [580, 143] on select "Select option Investigating Identified Monitoring Resolved" at bounding box center [671, 134] width 224 height 26
select select "monitoring"
click at [559, 127] on select "Select option Investigating Identified Monitoring Resolved" at bounding box center [671, 134] width 224 height 26
drag, startPoint x: 532, startPoint y: 237, endPoint x: 248, endPoint y: 218, distance: 284.4
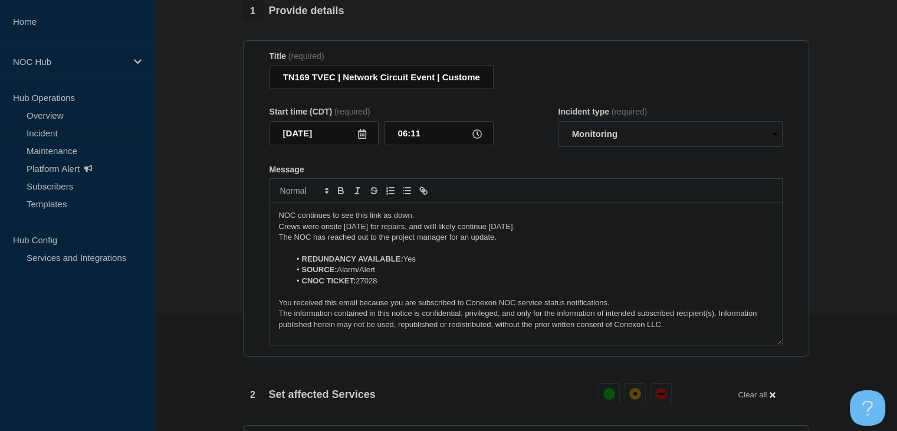
click at [248, 218] on section "Title (required) TN169 TVEC | Network Circuit Event | Customers Not Affected St…" at bounding box center [526, 198] width 566 height 317
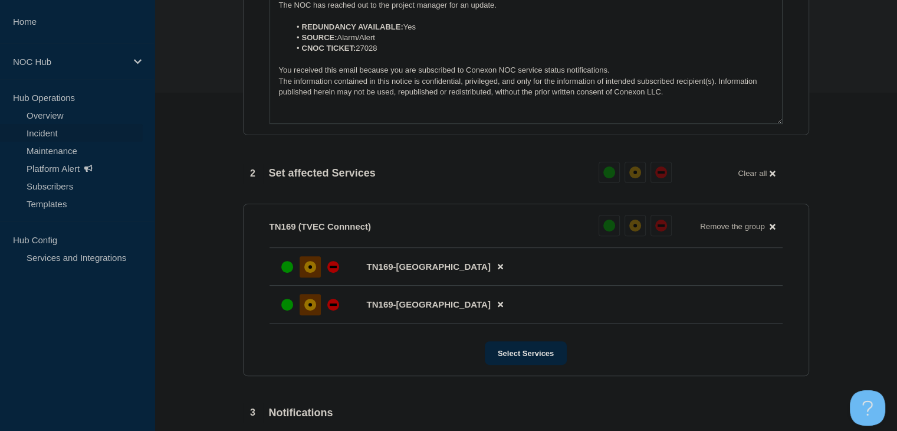
scroll to position [530, 0]
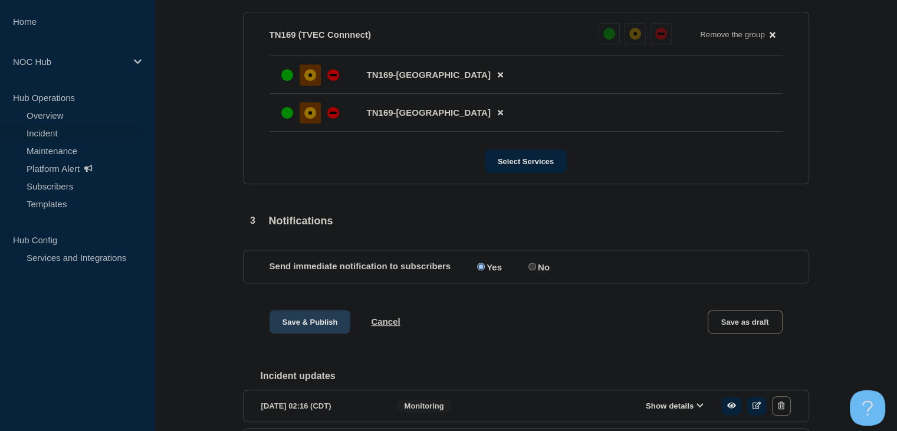
click at [285, 331] on button "Save & Publish" at bounding box center [310, 322] width 81 height 24
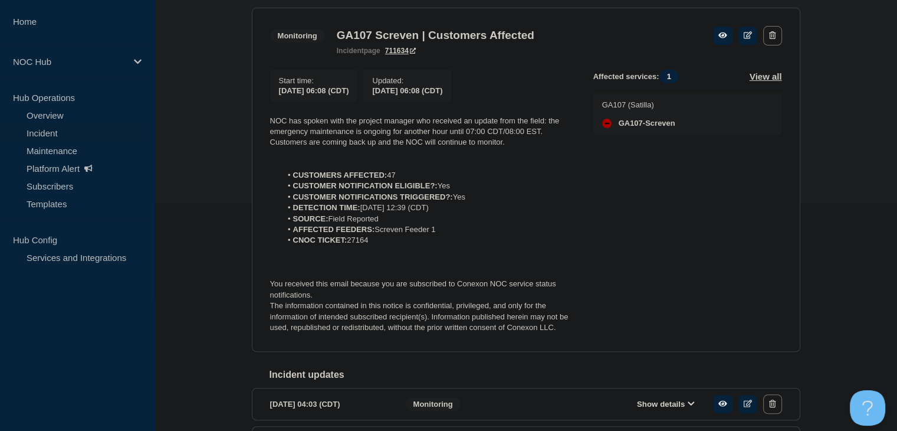
scroll to position [177, 0]
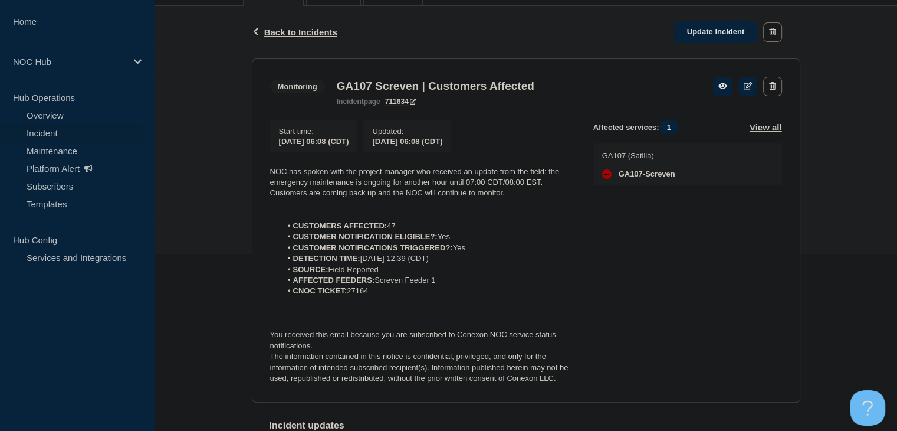
click at [58, 133] on link "Incident" at bounding box center [71, 133] width 143 height 18
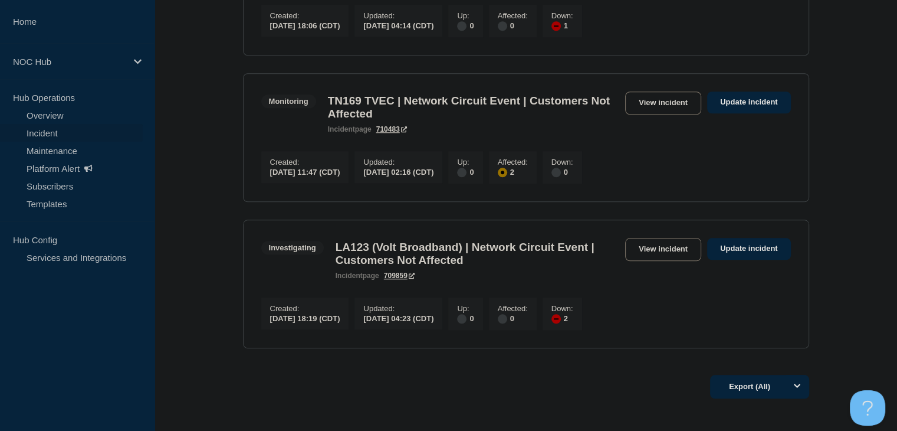
scroll to position [1248, 0]
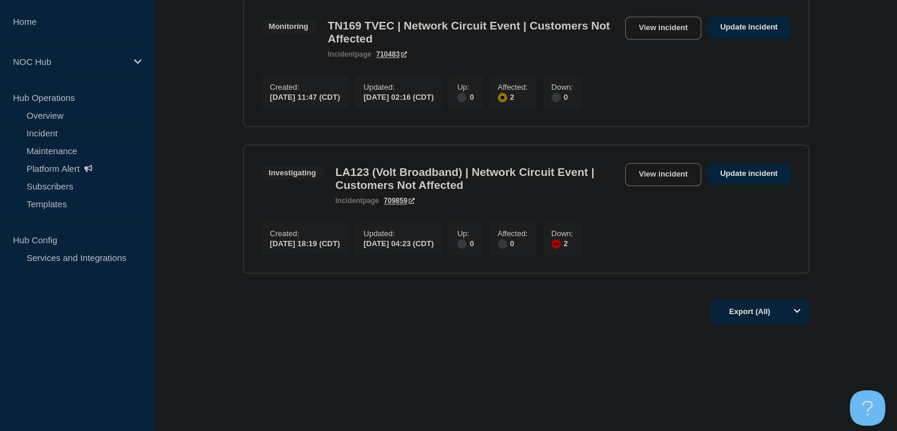
drag, startPoint x: 224, startPoint y: 116, endPoint x: 202, endPoint y: 53, distance: 67.2
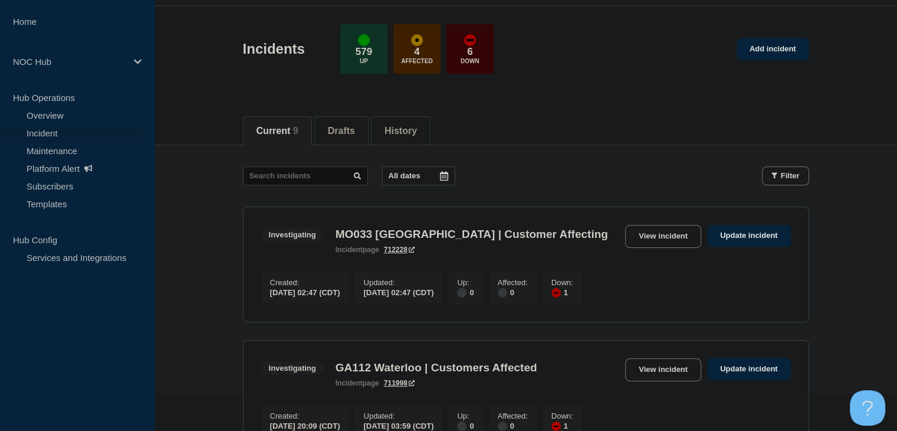
scroll to position [0, 0]
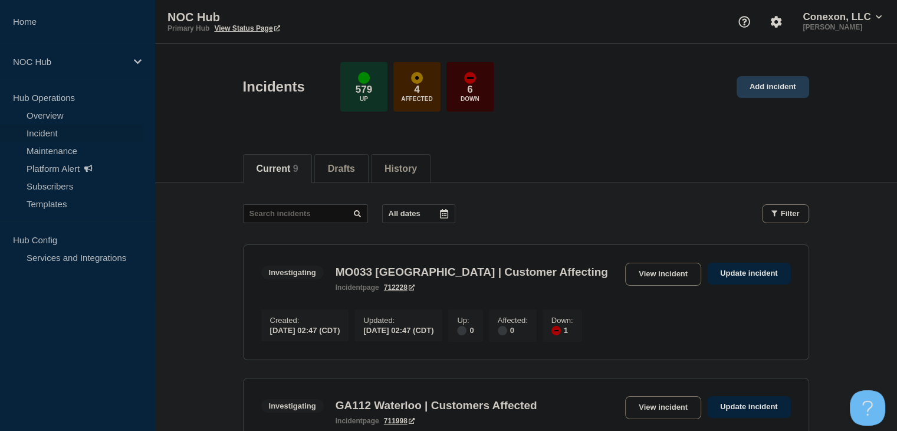
click at [788, 88] on link "Add incident" at bounding box center [773, 87] width 73 height 22
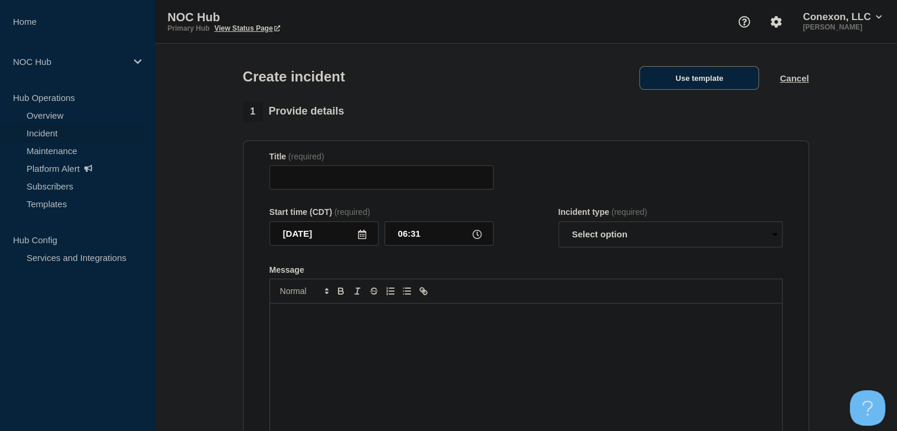
click at [743, 81] on button "Use template" at bounding box center [700, 78] width 120 height 24
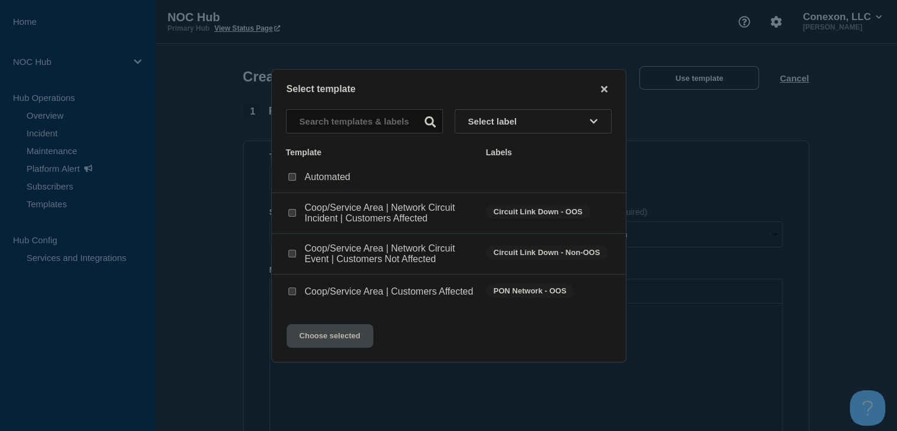
click at [291, 292] on input "Coop/Service Area | Customers Affected checkbox" at bounding box center [292, 291] width 8 height 8
checkbox input "true"
click at [314, 339] on button "Choose selected" at bounding box center [330, 336] width 87 height 24
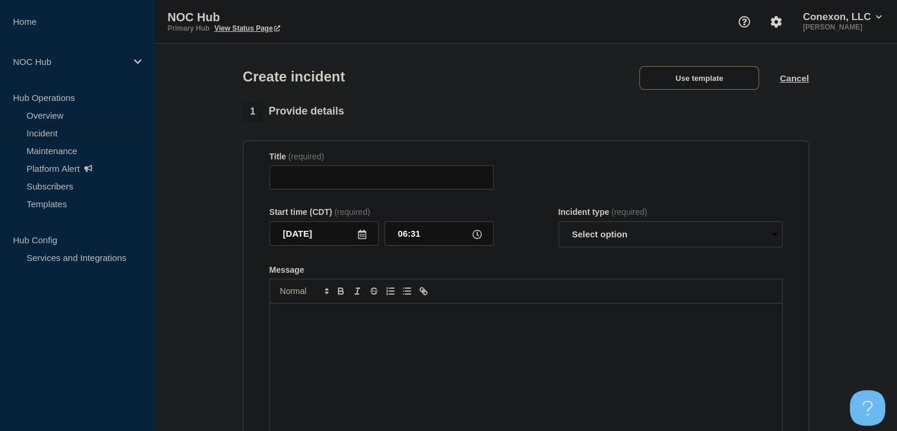
type input "Coop/Service Area | Customers Affected"
select select "investigating"
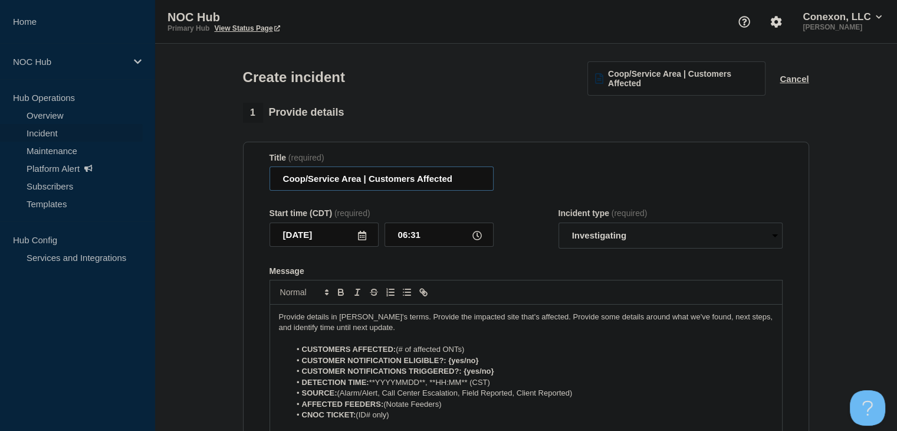
drag, startPoint x: 360, startPoint y: 178, endPoint x: 238, endPoint y: 178, distance: 122.1
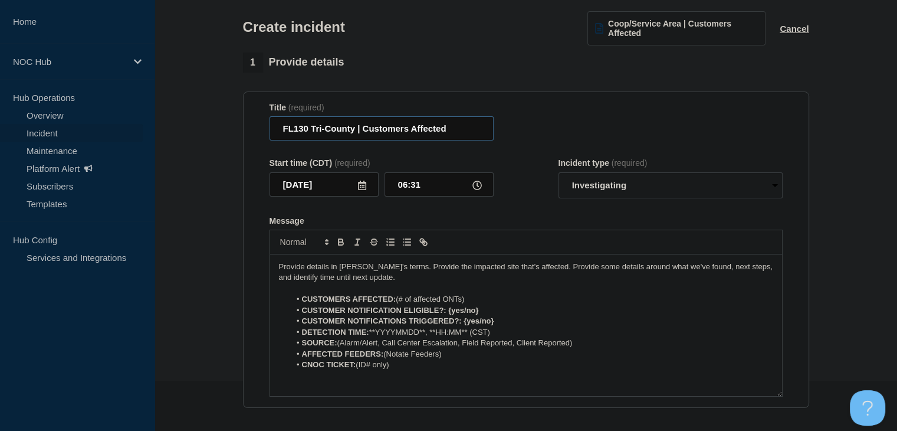
scroll to position [177, 0]
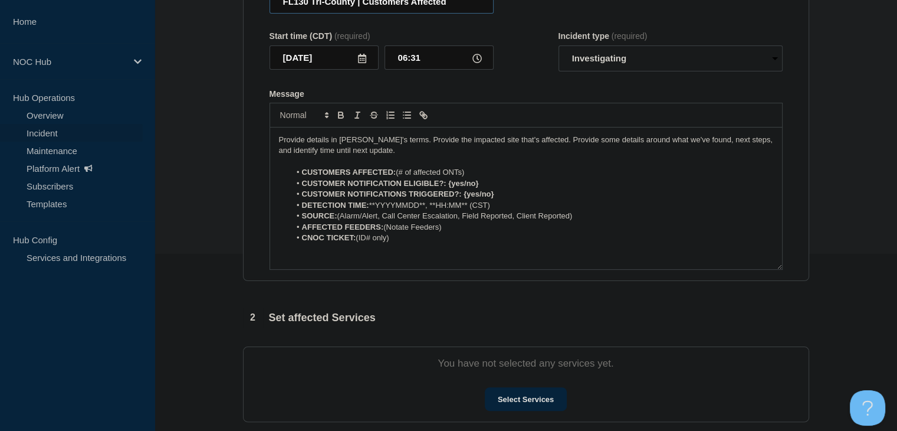
type input "FL130 Tri-County | Customers Affected"
drag, startPoint x: 473, startPoint y: 175, endPoint x: 408, endPoint y: 179, distance: 64.4
click at [408, 178] on li "CUSTOMERS AFFECTED: (# of affected ONTs)" at bounding box center [531, 172] width 483 height 11
click at [401, 174] on li "CUSTOMERS AFFECTED: (#18" at bounding box center [531, 172] width 483 height 11
click at [491, 183] on li "CUSTOMER NOTIFICATION ELIGIBLE?: {yes/no}" at bounding box center [531, 183] width 483 height 11
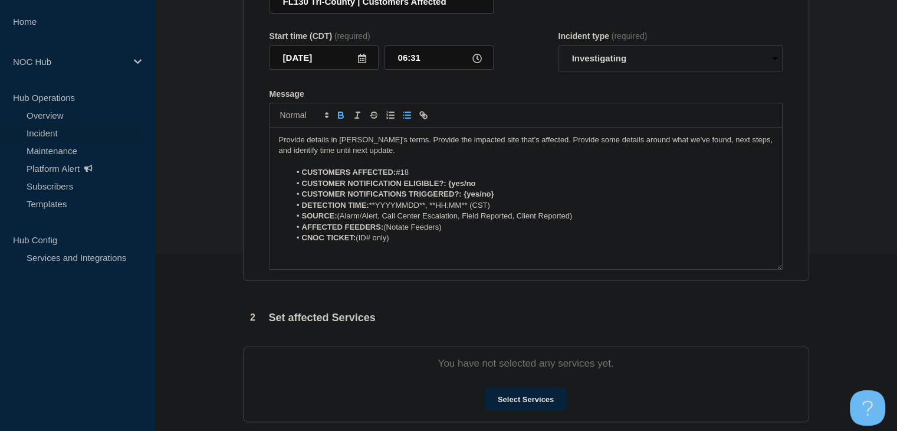
click at [467, 187] on strong "CUSTOMER NOTIFICATION ELIGIBLE?: {yes/no" at bounding box center [389, 183] width 174 height 9
click at [459, 181] on li "CUSTOMER NOTIFICATION ELIGIBLE?: {no" at bounding box center [531, 183] width 483 height 11
click at [462, 189] on li "CUSTOMER NOTIFICATION ELIGIBLE?:" at bounding box center [531, 183] width 483 height 11
drag, startPoint x: 502, startPoint y: 199, endPoint x: 464, endPoint y: 197, distance: 37.8
click at [464, 197] on li "CUSTOMER NOTIFICATIONS TRIGGERED?: {yes/no}" at bounding box center [531, 194] width 483 height 11
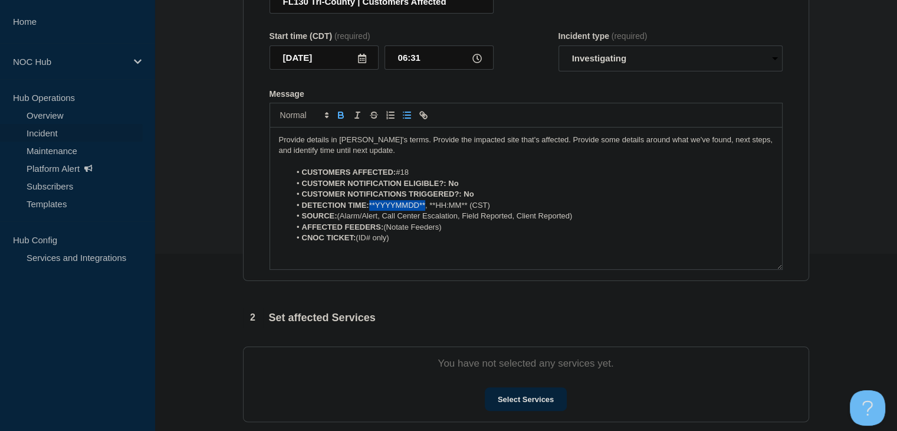
drag, startPoint x: 428, startPoint y: 208, endPoint x: 372, endPoint y: 207, distance: 55.5
click at [372, 207] on li "DETECTION TIME: **YYYYMMDD**, **HH:MM** (CST)" at bounding box center [531, 205] width 483 height 11
drag, startPoint x: 486, startPoint y: 204, endPoint x: 418, endPoint y: 206, distance: 68.5
click at [418, 206] on li "DETECTION TIME: 09-09-2025,, **HH:MM** (CST)" at bounding box center [531, 205] width 483 height 11
click at [416, 206] on li "DETECTION TIME: 09-09-2025,, 06:25 CDT" at bounding box center [531, 205] width 483 height 11
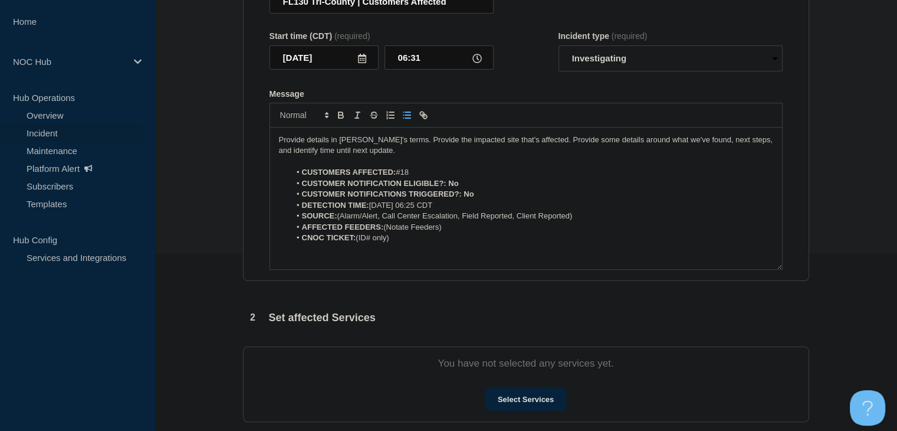
drag, startPoint x: 595, startPoint y: 222, endPoint x: 382, endPoint y: 220, distance: 212.4
click at [382, 220] on li "SOURCE: (Alarm/Alert, Call Center Escalation, Field Reported, Client Reported)" at bounding box center [531, 216] width 483 height 11
click at [342, 220] on li "SOURCE: (Alarm/Alert" at bounding box center [531, 216] width 483 height 11
drag, startPoint x: 461, startPoint y: 229, endPoint x: 386, endPoint y: 232, distance: 75.6
click at [386, 232] on li "AFFECTED FEEDERS: (Notate Feeders)" at bounding box center [531, 227] width 483 height 11
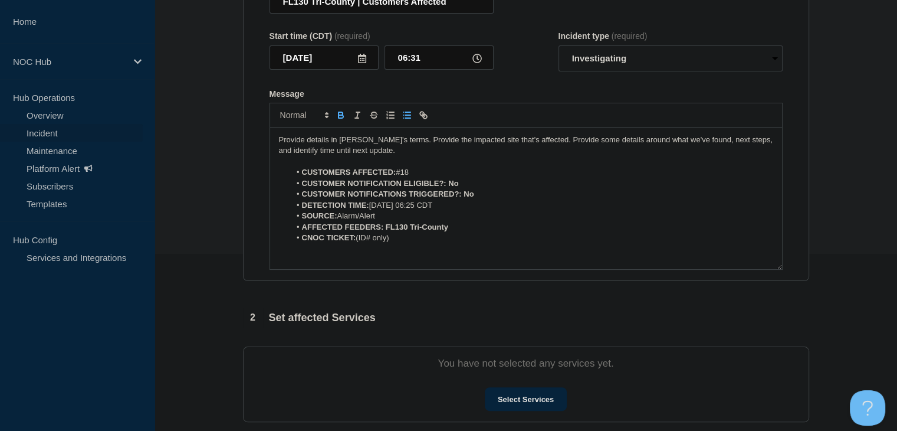
click at [412, 231] on strong "AFFECTED FEEDERS: FL130 Tri-County" at bounding box center [375, 226] width 146 height 9
drag, startPoint x: 407, startPoint y: 232, endPoint x: 363, endPoint y: 231, distance: 43.7
click at [363, 231] on li "CNOC TICKET: (ID# only)" at bounding box center [531, 227] width 483 height 11
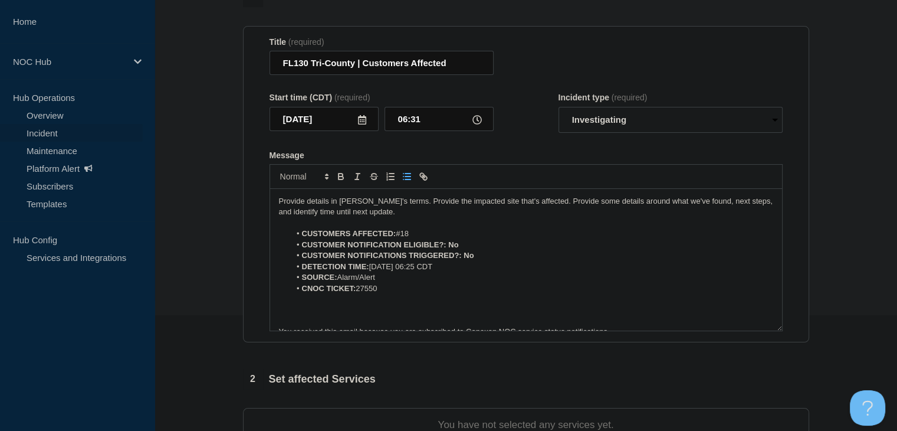
scroll to position [118, 0]
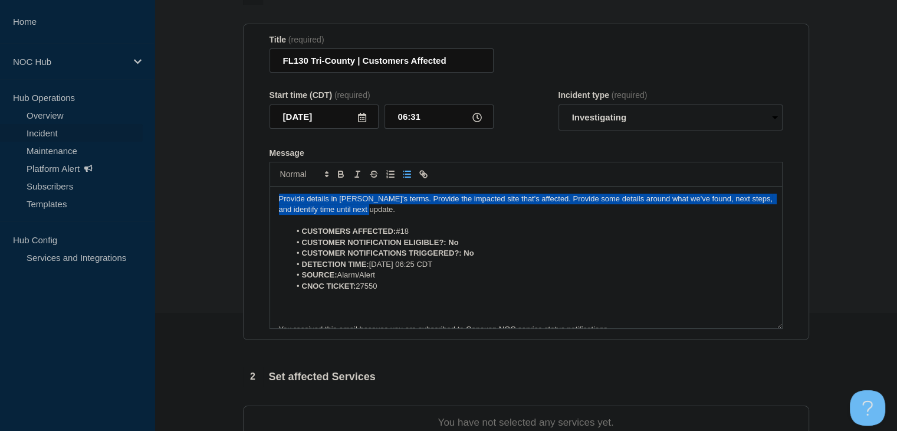
drag, startPoint x: 391, startPoint y: 214, endPoint x: 186, endPoint y: 192, distance: 205.9
click at [186, 192] on section "1 Provide details Title (required) FL130 Tri-County | Customers Affected Start …" at bounding box center [526, 323] width 743 height 676
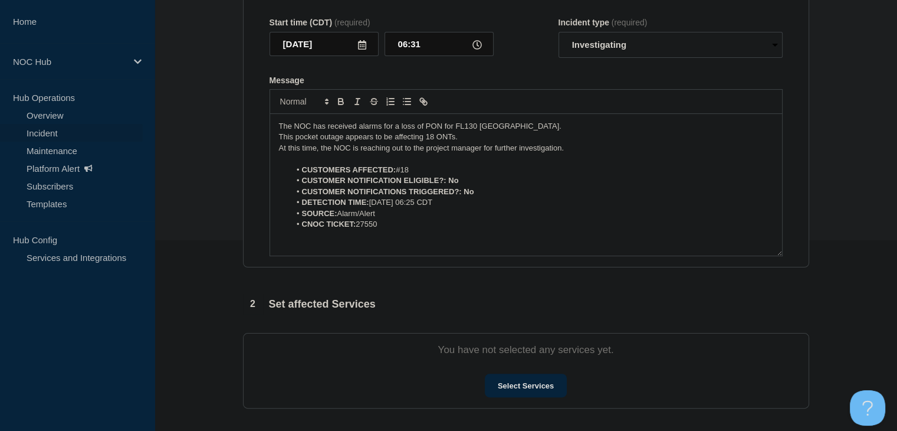
scroll to position [236, 0]
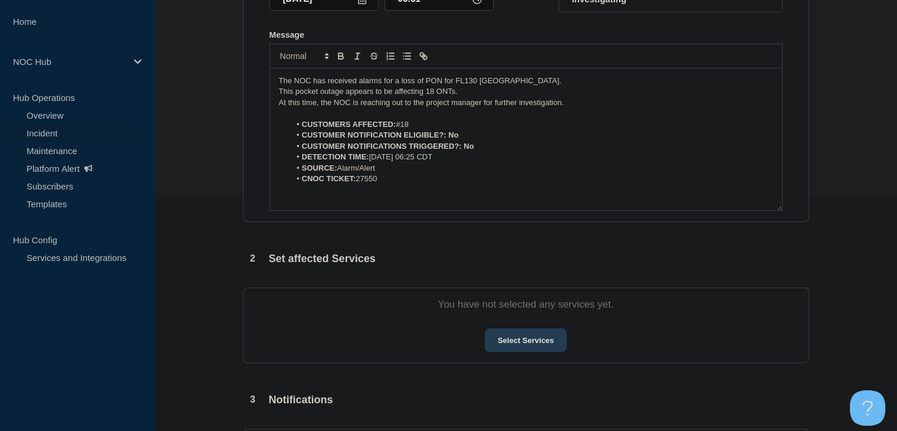
click at [497, 335] on button "Select Services" at bounding box center [526, 340] width 82 height 24
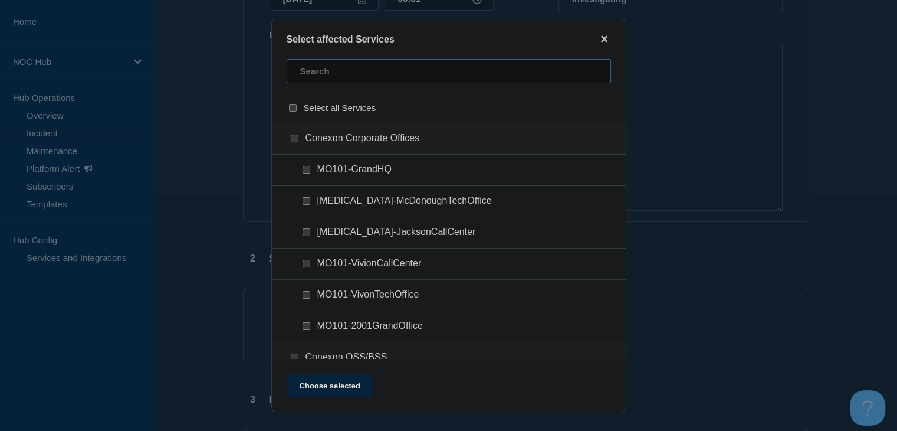
click at [324, 71] on input "text" at bounding box center [449, 71] width 324 height 24
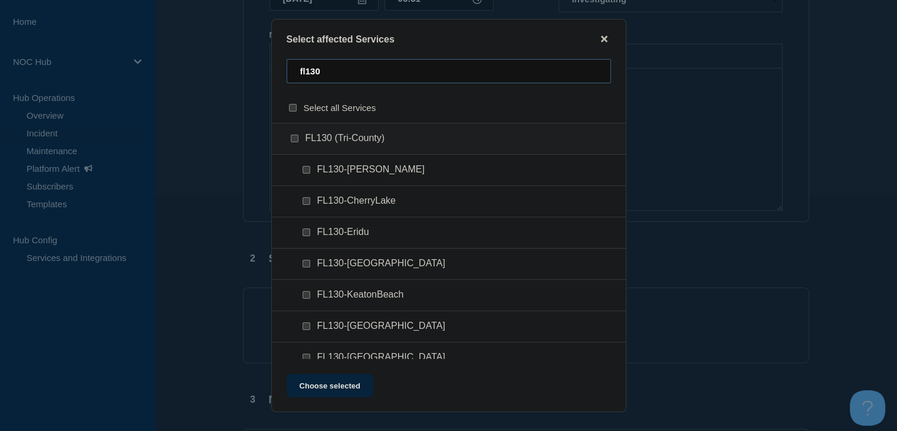
type input "fl130"
click at [312, 201] on div at bounding box center [308, 201] width 17 height 12
click at [303, 201] on input "FL130-CherryLake checkbox" at bounding box center [307, 201] width 8 height 8
checkbox input "true"
click at [321, 392] on button "Choose selected" at bounding box center [330, 385] width 87 height 24
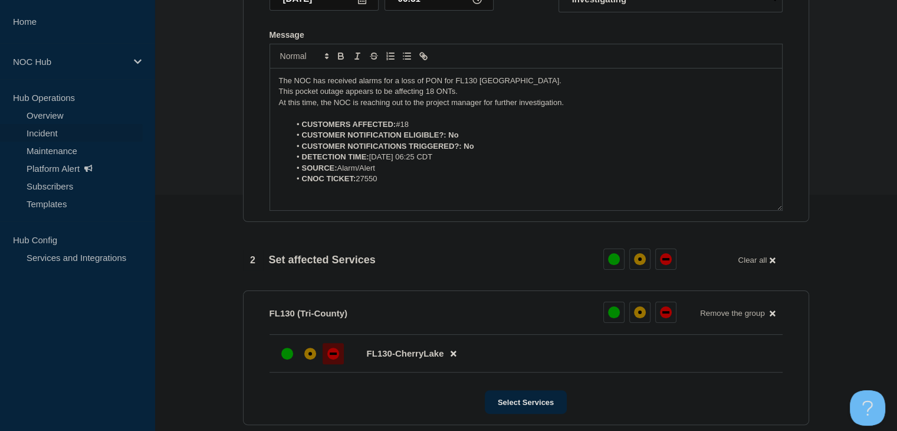
click at [337, 359] on div "down" at bounding box center [333, 353] width 12 height 12
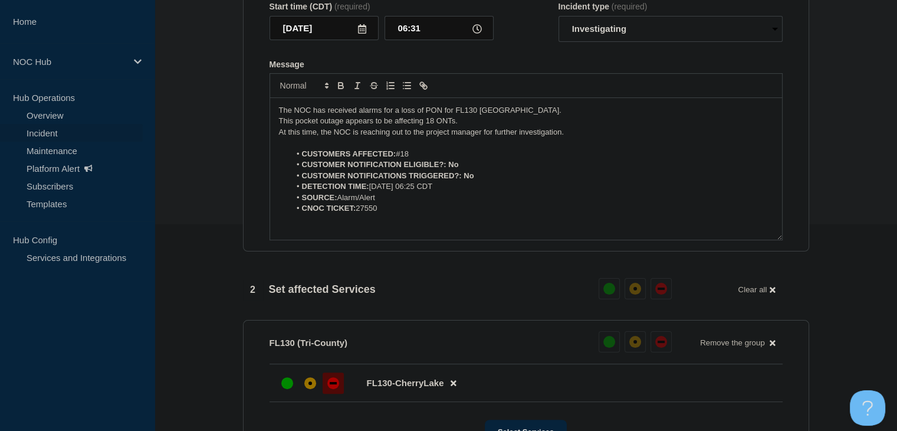
scroll to position [461, 0]
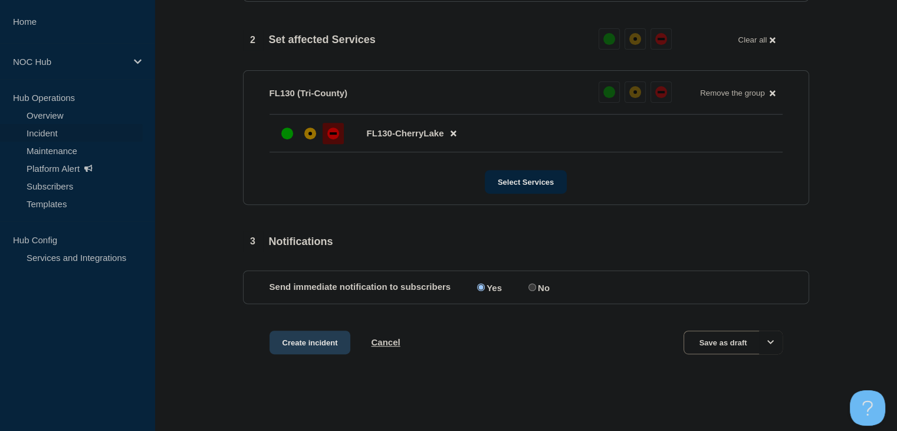
click at [294, 343] on button "Create incident" at bounding box center [310, 342] width 81 height 24
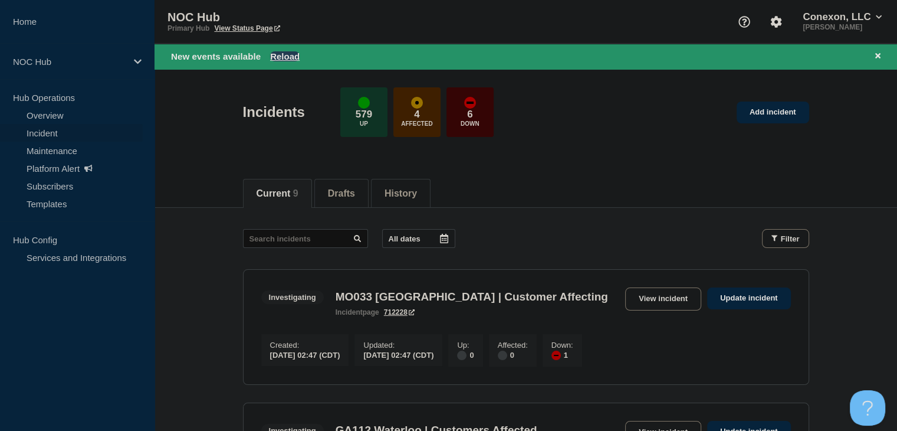
click at [287, 53] on button "Reload" at bounding box center [284, 56] width 29 height 10
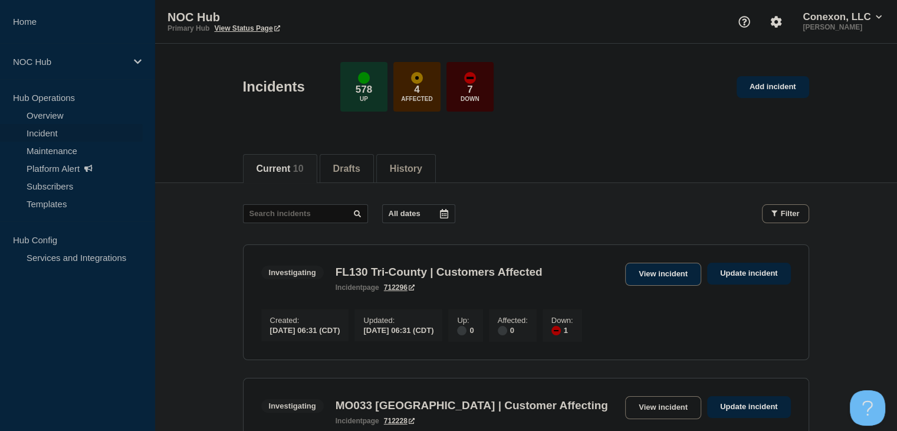
click at [658, 279] on link "View incident" at bounding box center [663, 274] width 76 height 23
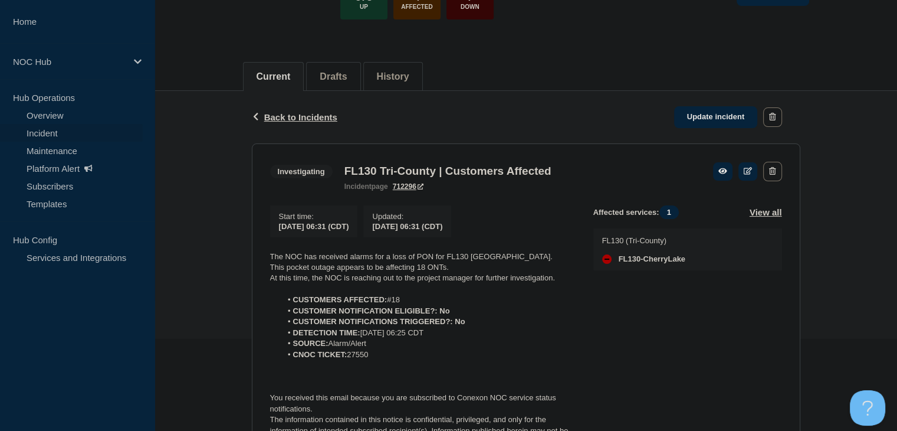
scroll to position [166, 0]
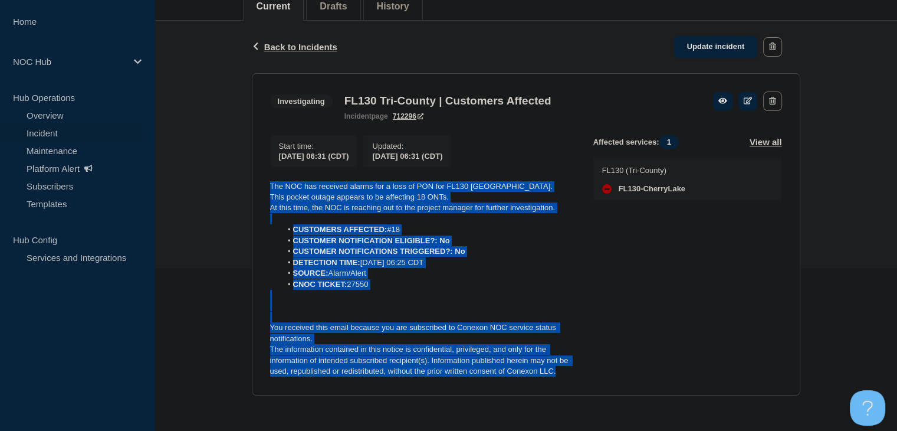
drag, startPoint x: 582, startPoint y: 369, endPoint x: 229, endPoint y: 185, distance: 397.7
click at [229, 185] on div "Back Back to Incidents Update incident Investigating FL130 Tri-County | Custome…" at bounding box center [526, 217] width 743 height 392
copy div "The NOC has received alarms for a loss of PON for FL130 Cherry Lake. This pocke…"
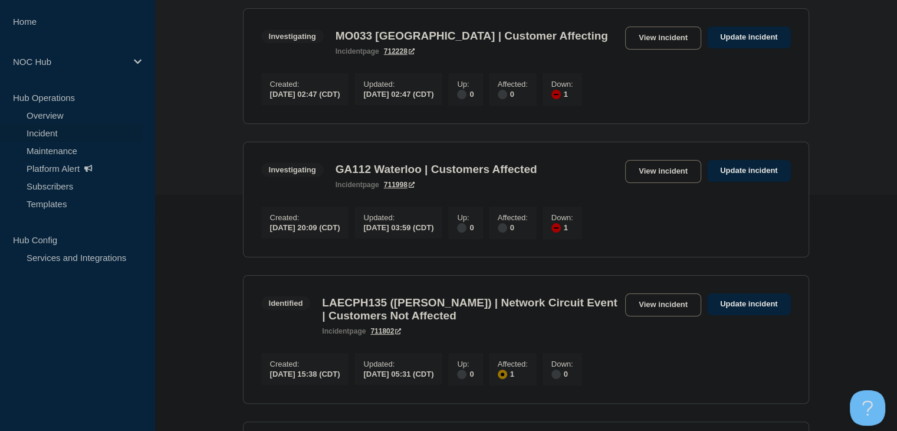
scroll to position [354, 0]
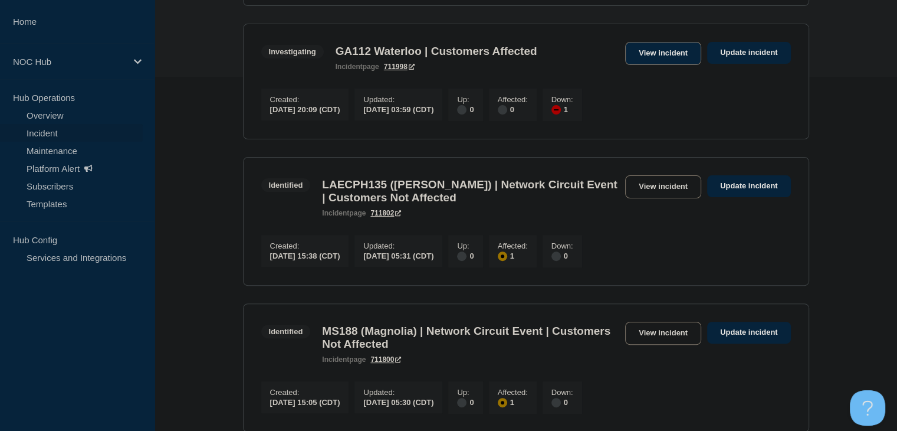
click at [655, 58] on link "View incident" at bounding box center [663, 53] width 76 height 23
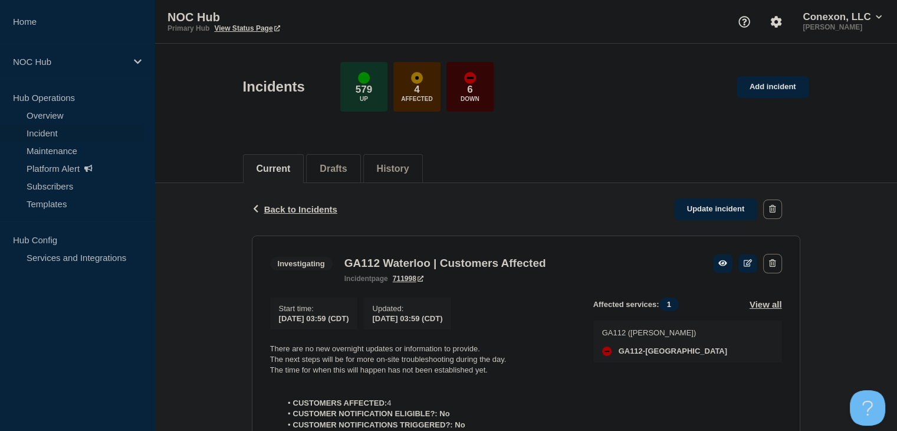
scroll to position [118, 0]
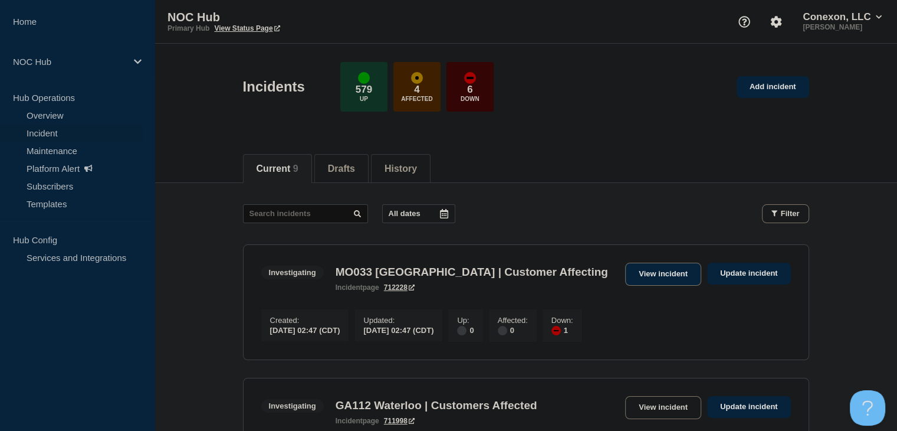
click at [668, 276] on link "View incident" at bounding box center [663, 274] width 76 height 23
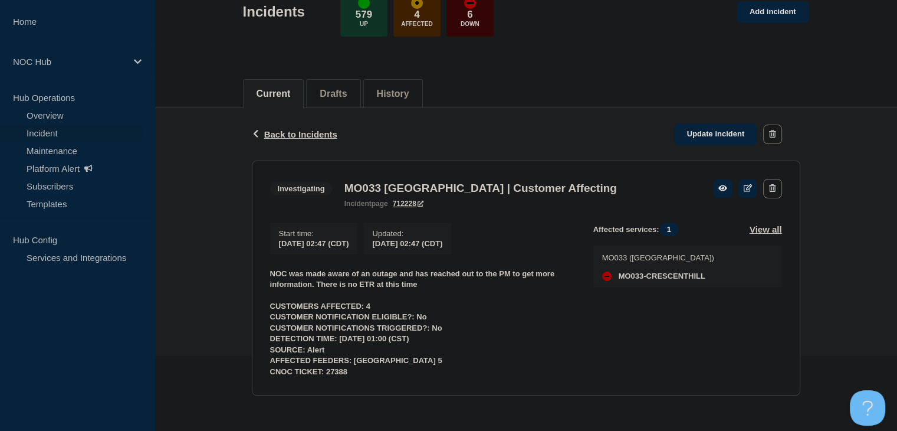
scroll to position [80, 0]
